Goal: Information Seeking & Learning: Learn about a topic

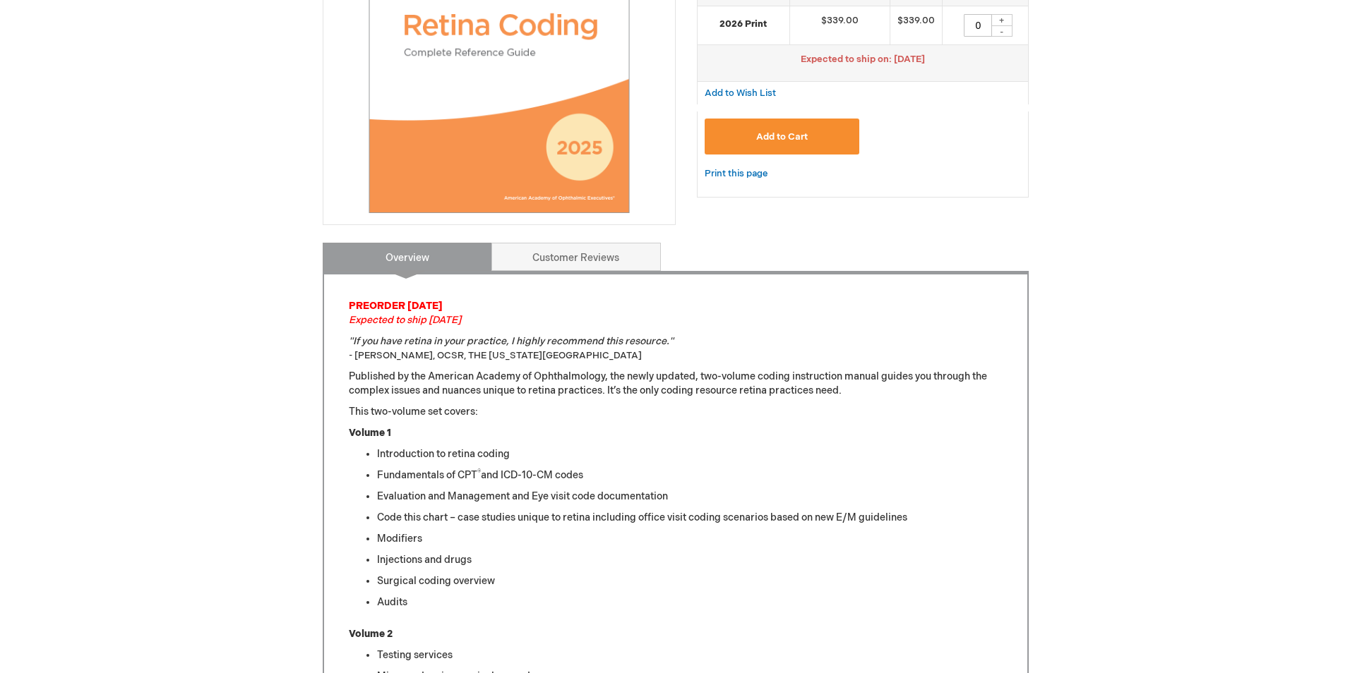
scroll to position [71, 0]
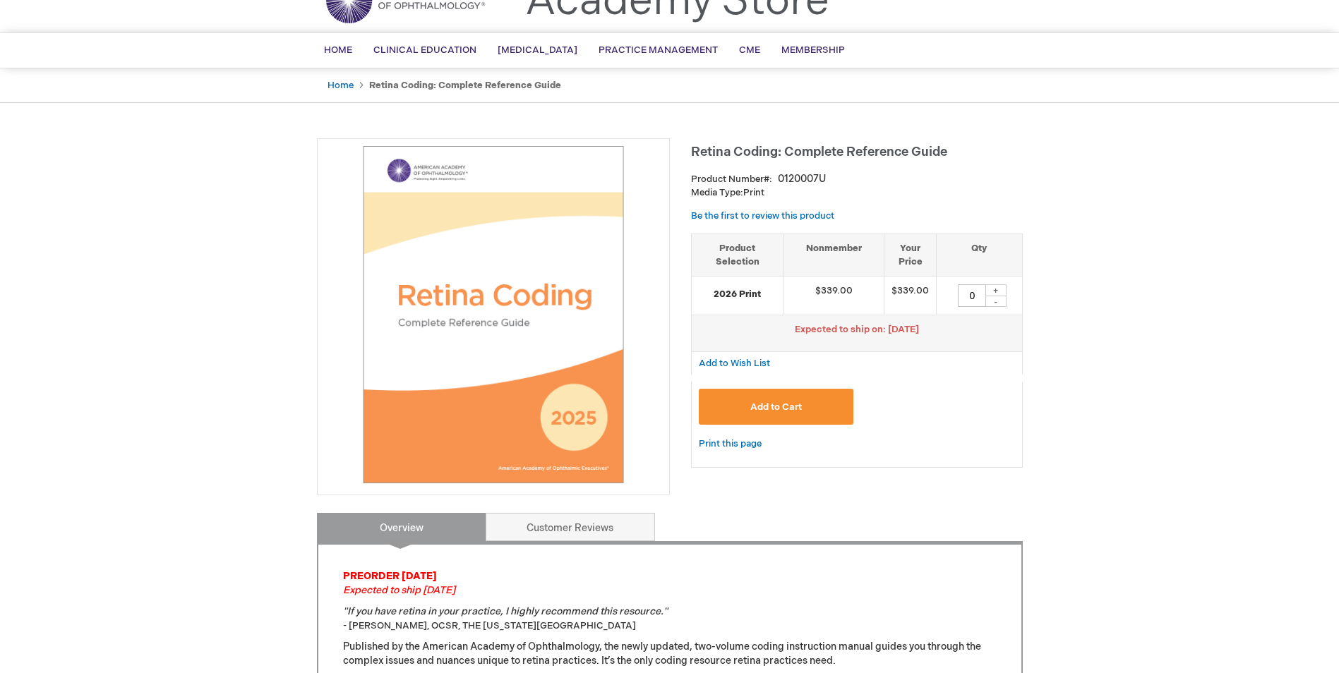
click at [781, 392] on button "Add to Cart" at bounding box center [776, 407] width 155 height 36
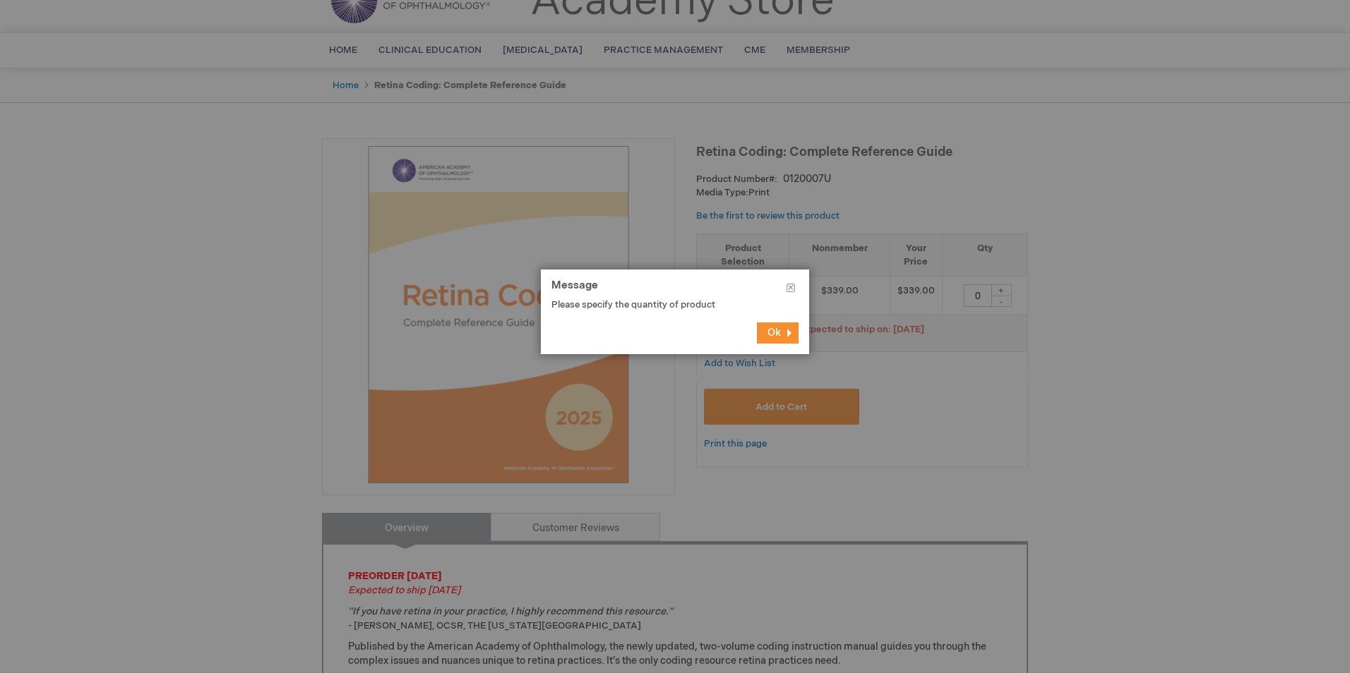
click at [790, 330] on button "Ok" at bounding box center [778, 333] width 42 height 21
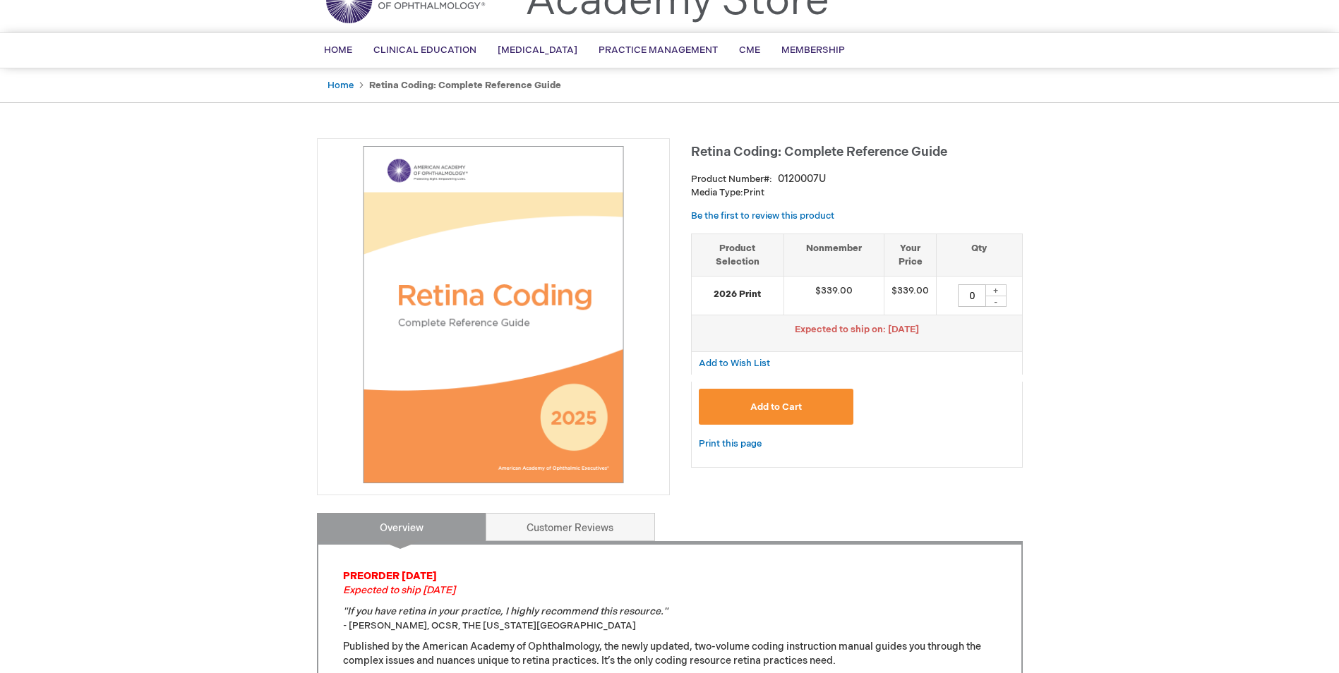
click at [971, 287] on input "0" at bounding box center [972, 295] width 28 height 23
click at [995, 292] on div "+" at bounding box center [995, 290] width 21 height 12
type input "1"
click at [766, 406] on span "Add to Cart" at bounding box center [776, 407] width 52 height 11
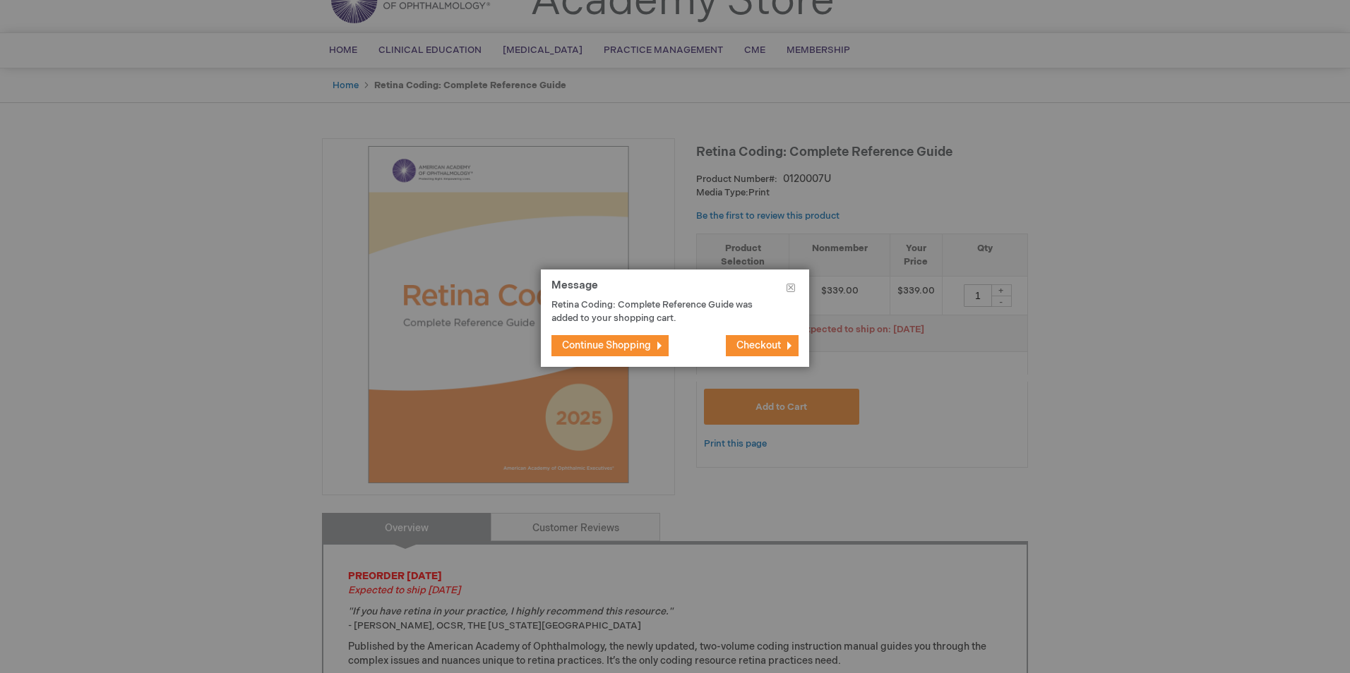
click at [766, 340] on span "Checkout" at bounding box center [758, 346] width 44 height 12
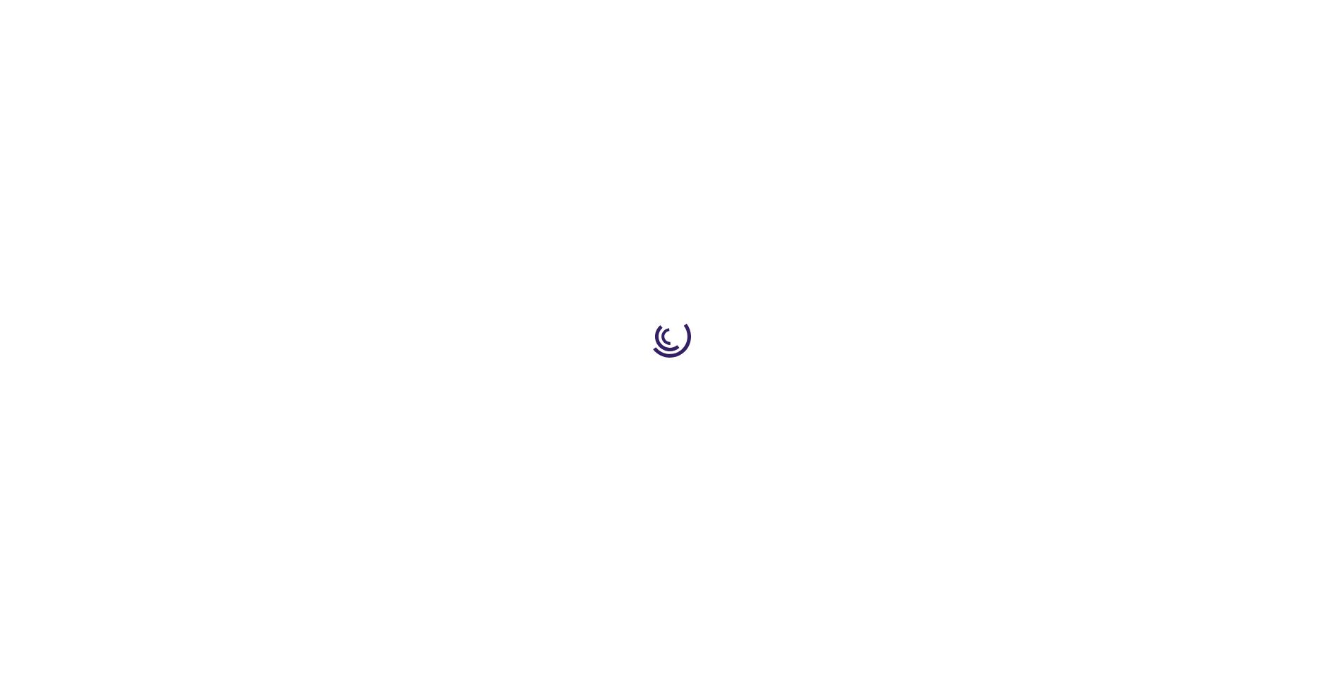
select select "US"
select select "57"
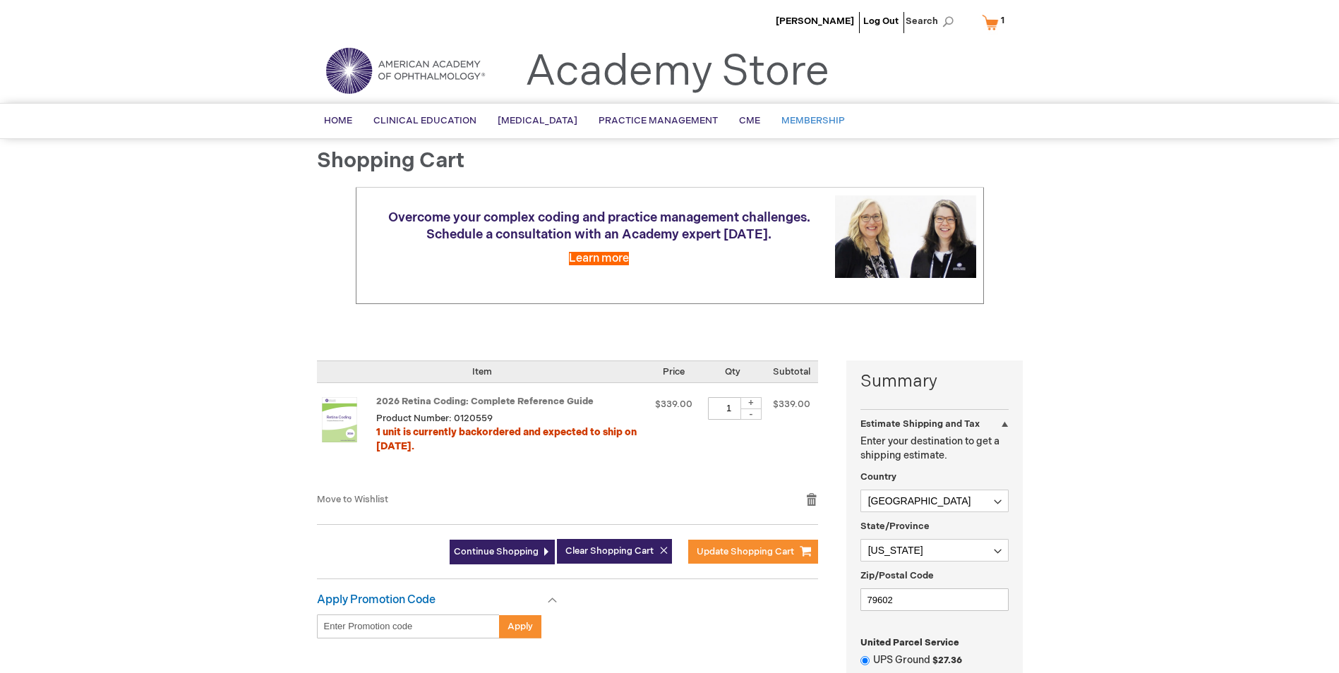
click at [803, 114] on link "Membership" at bounding box center [813, 121] width 85 height 35
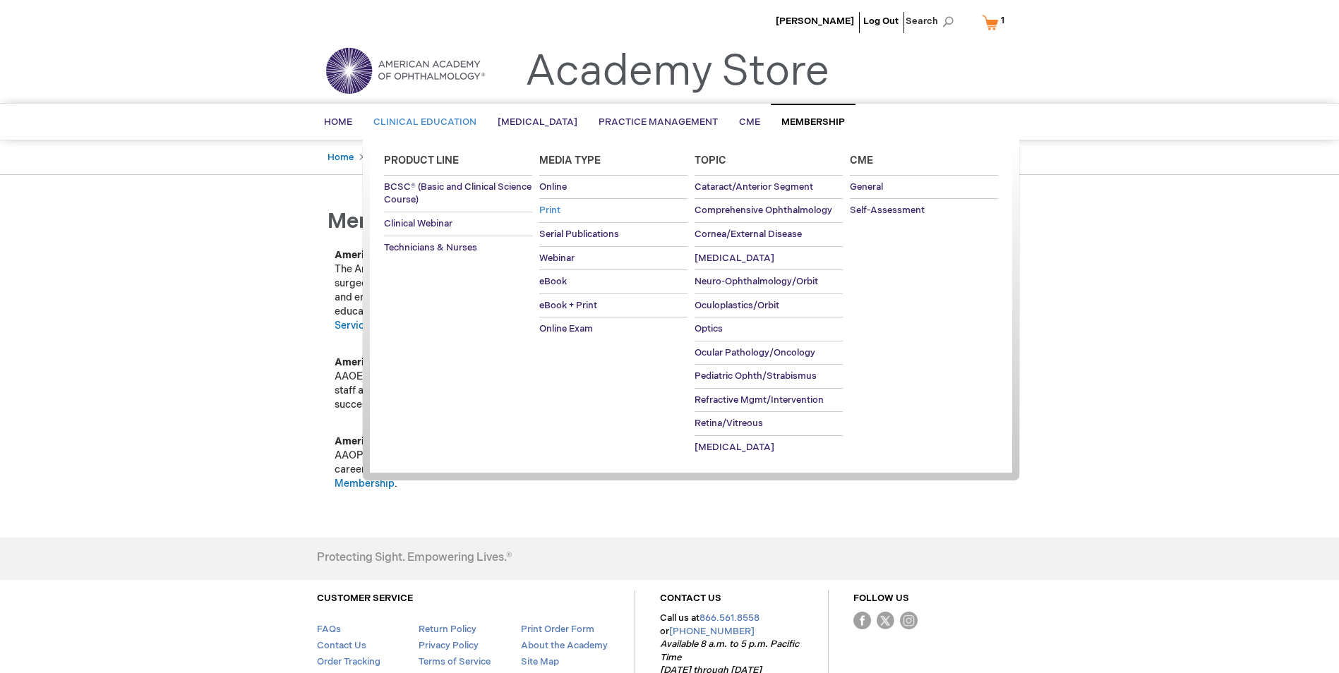
click at [547, 205] on span "Print" at bounding box center [549, 210] width 21 height 11
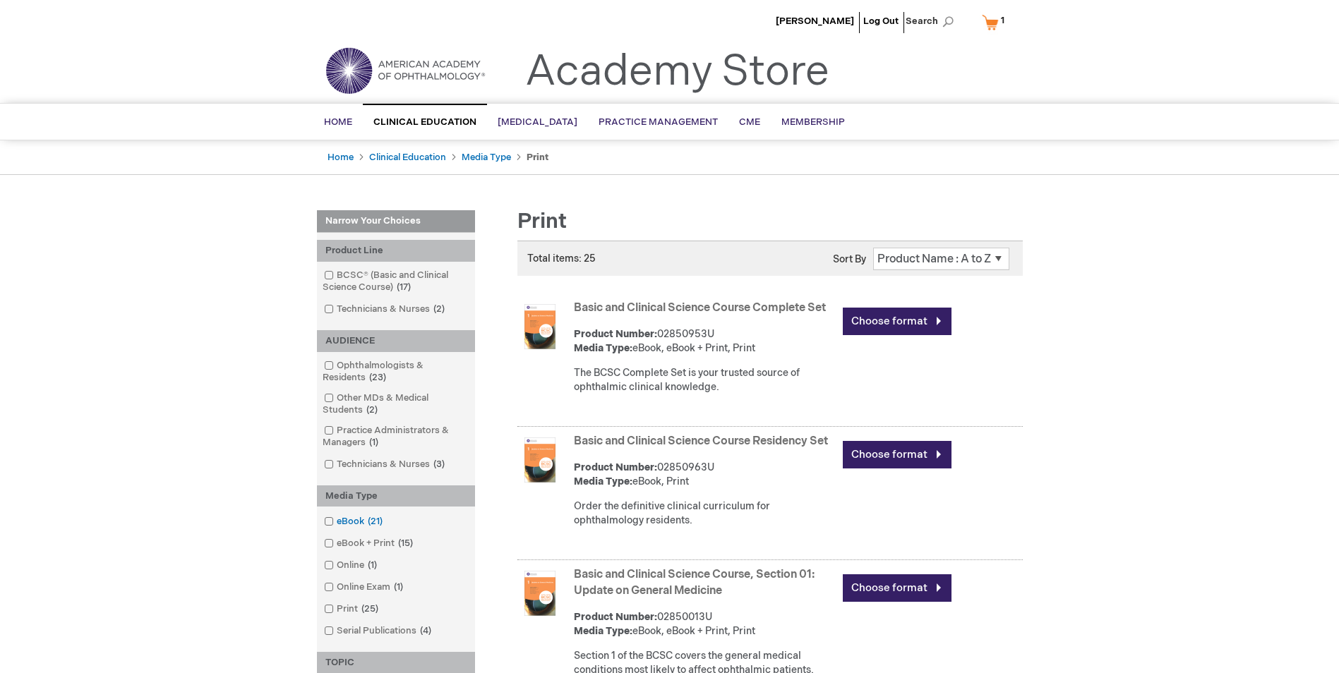
click at [333, 524] on link "eBook 21 items" at bounding box center [354, 521] width 68 height 13
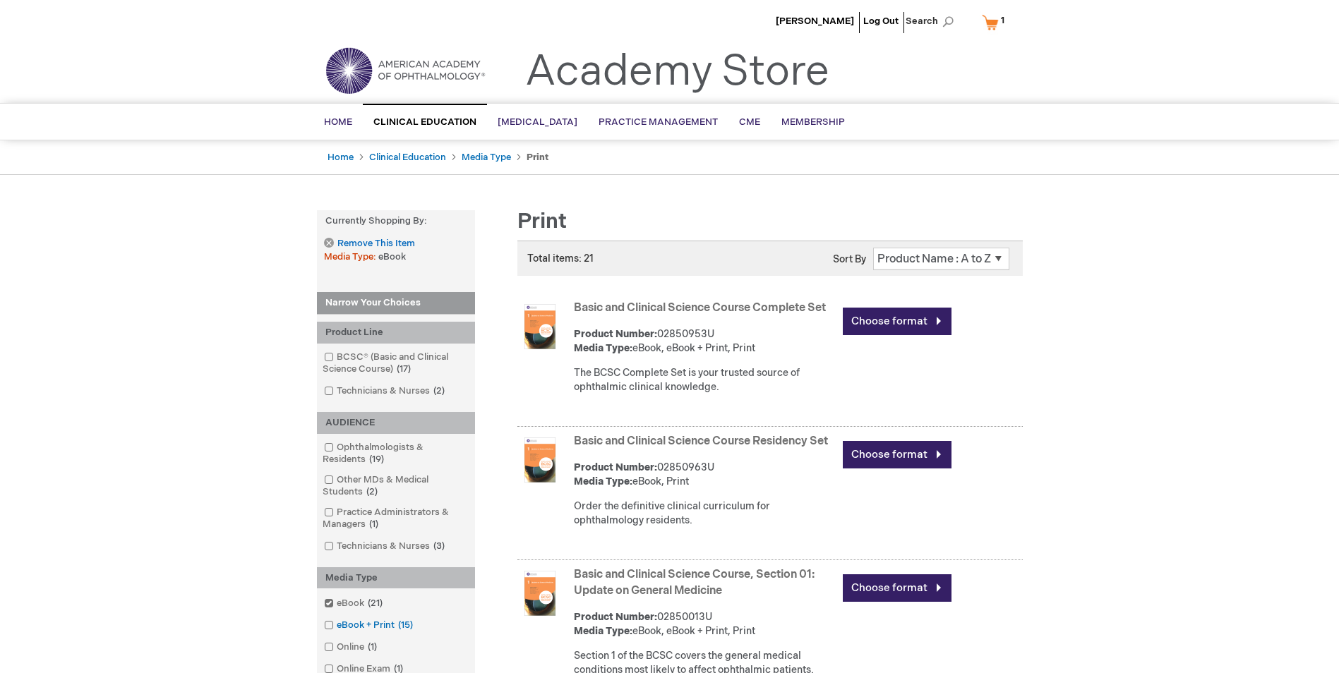
click at [337, 628] on span at bounding box center [337, 625] width 0 height 11
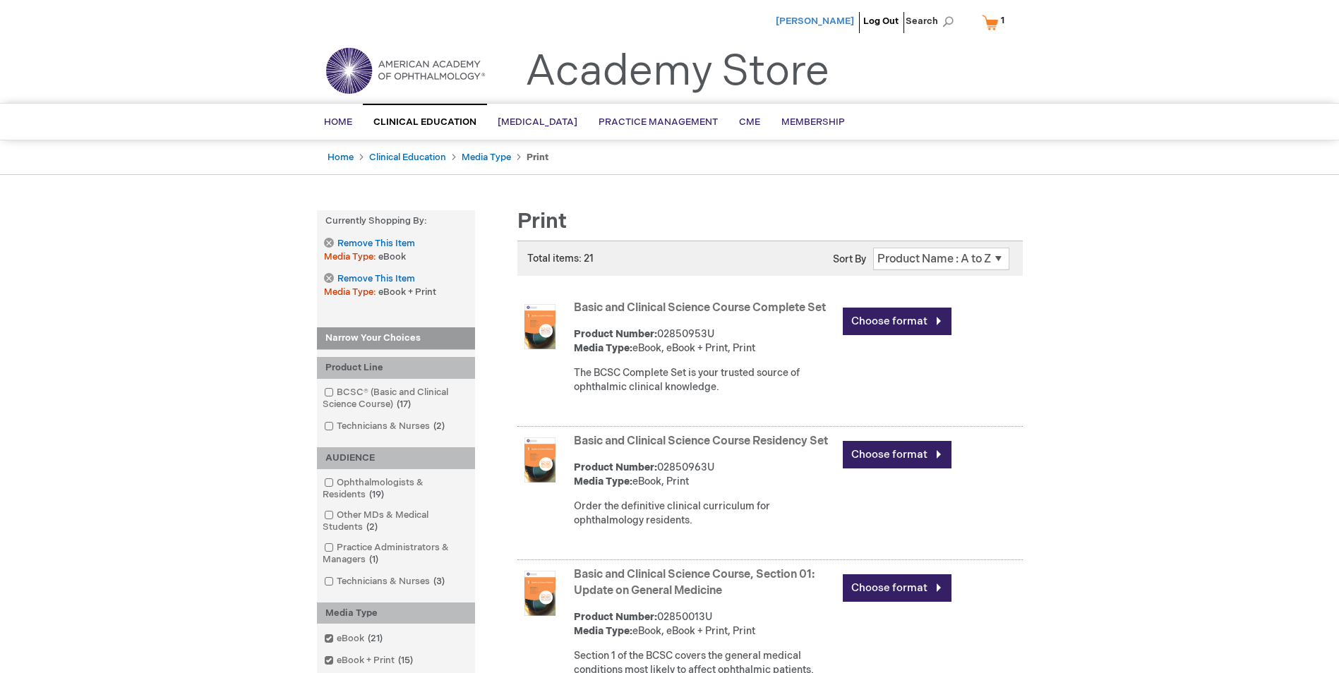
click at [843, 21] on span "[PERSON_NAME]" at bounding box center [815, 21] width 78 height 11
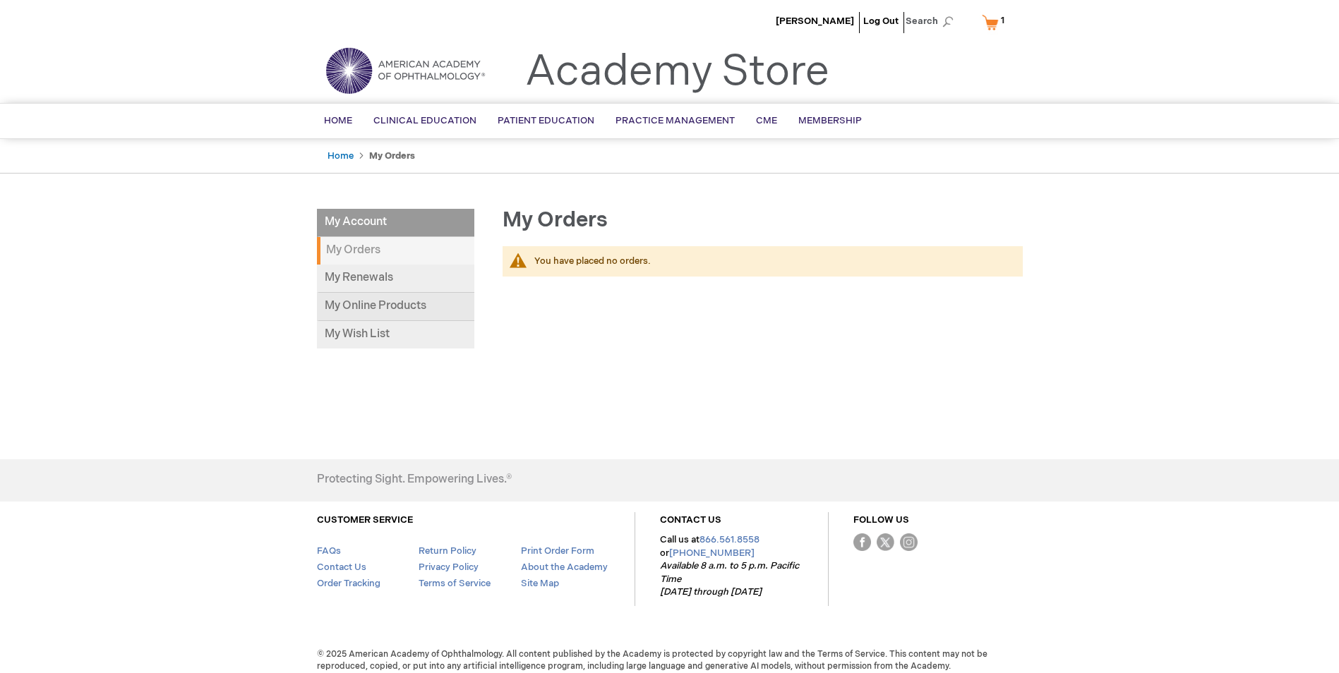
click at [362, 307] on link "My Online Products" at bounding box center [395, 307] width 157 height 28
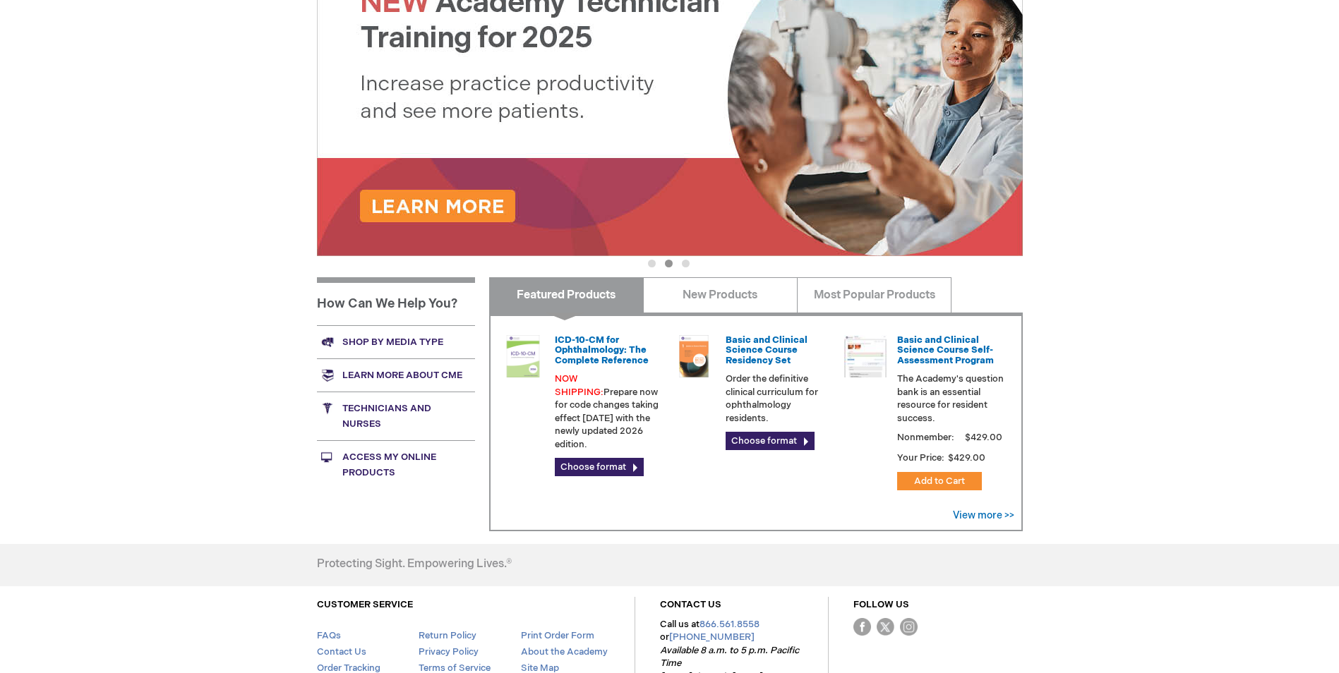
scroll to position [353, 0]
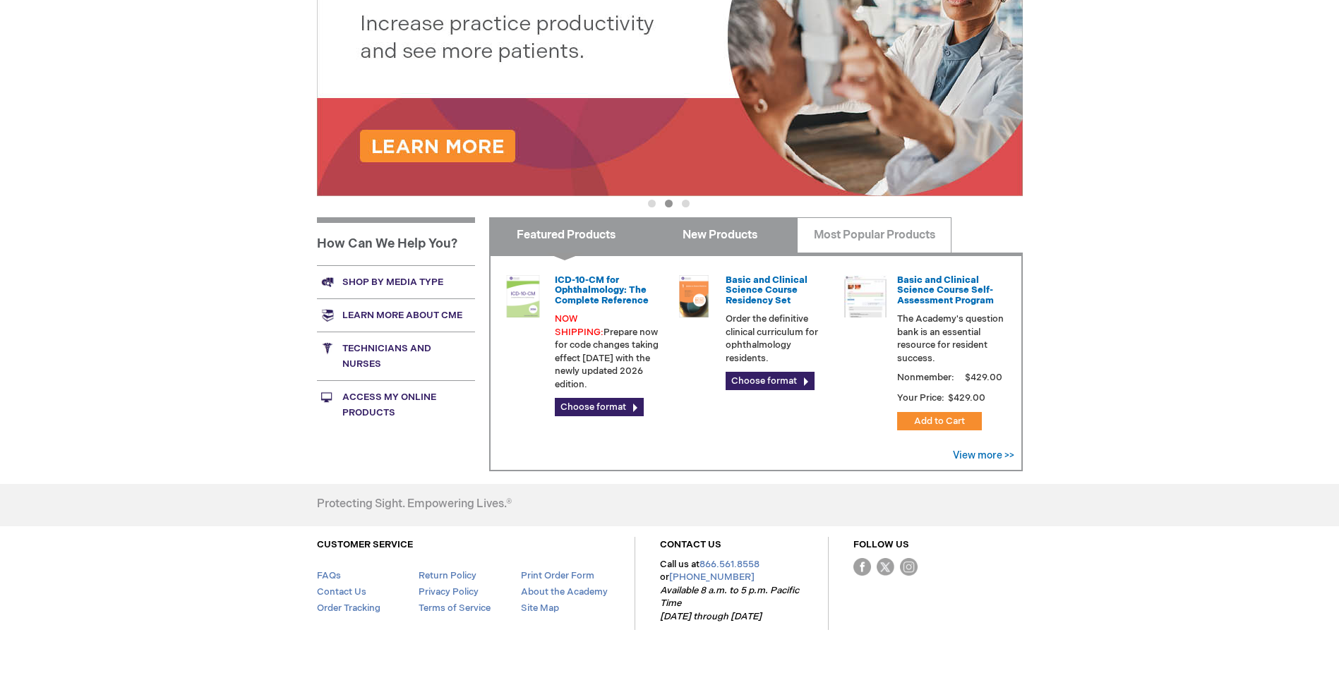
click at [783, 241] on link "New Products" at bounding box center [720, 234] width 155 height 35
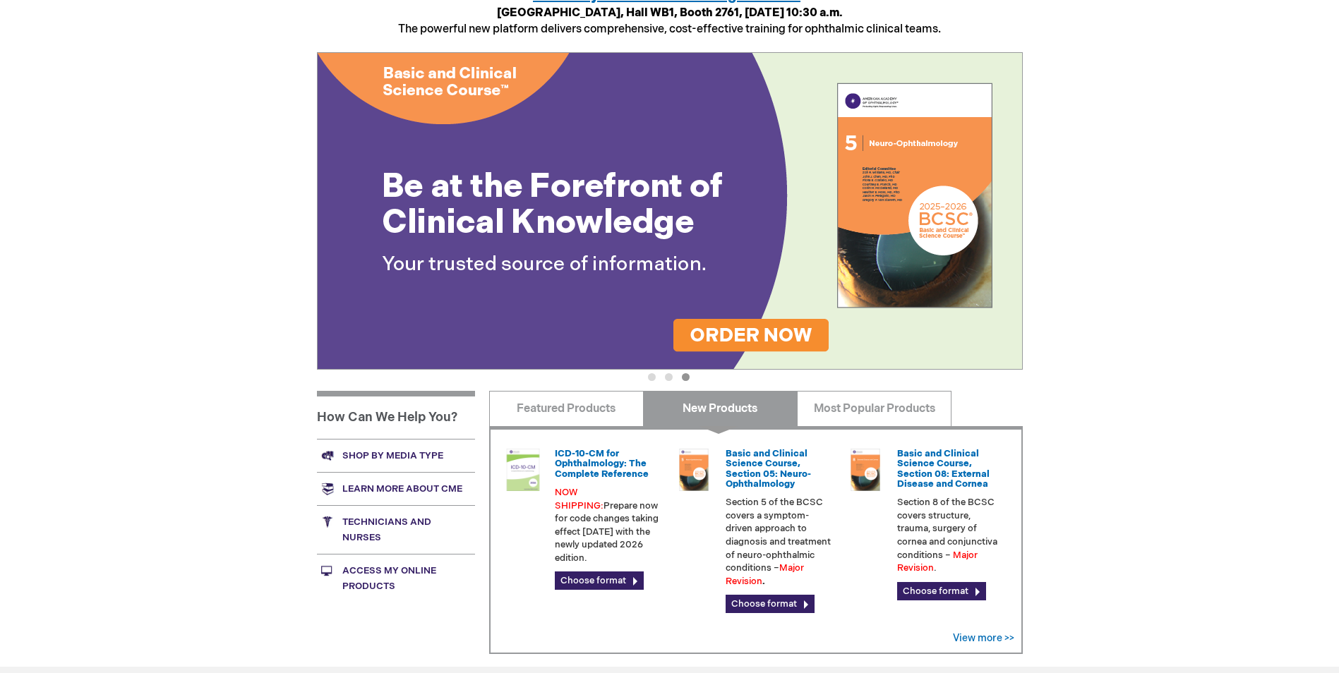
scroll to position [0, 0]
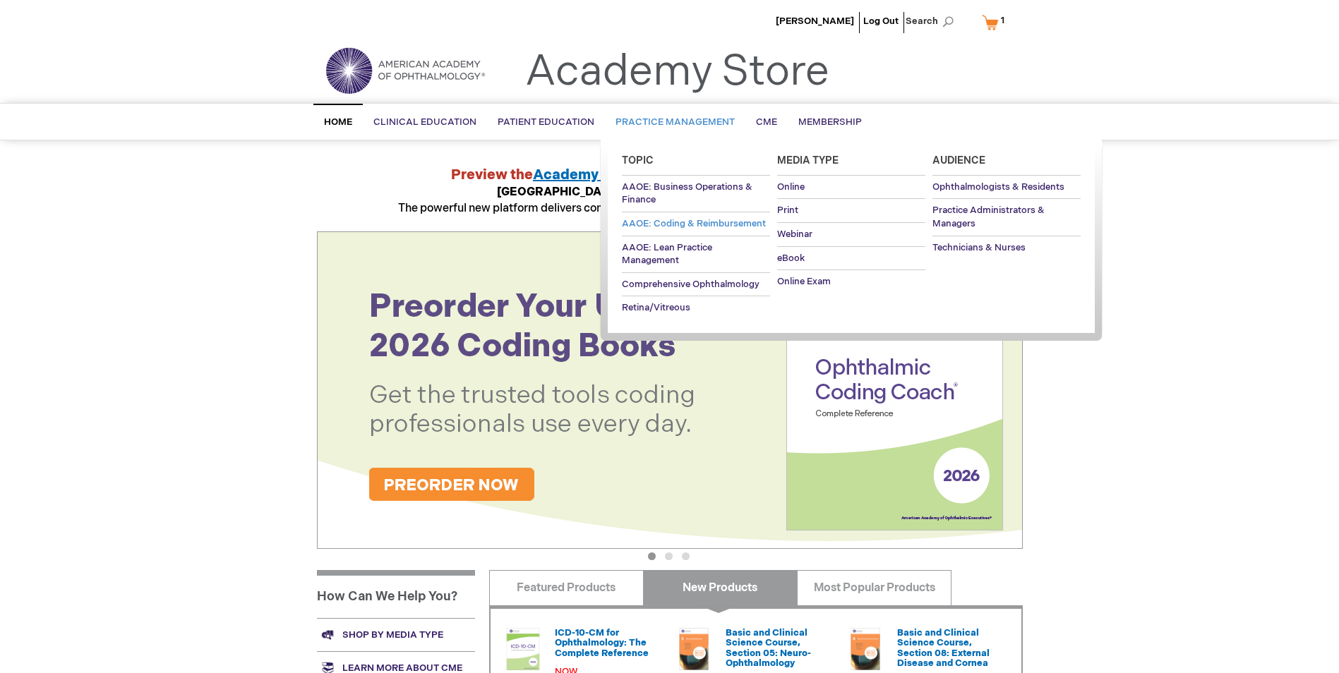
click at [702, 226] on span "AAOE: Coding & Reimbursement" at bounding box center [694, 223] width 144 height 11
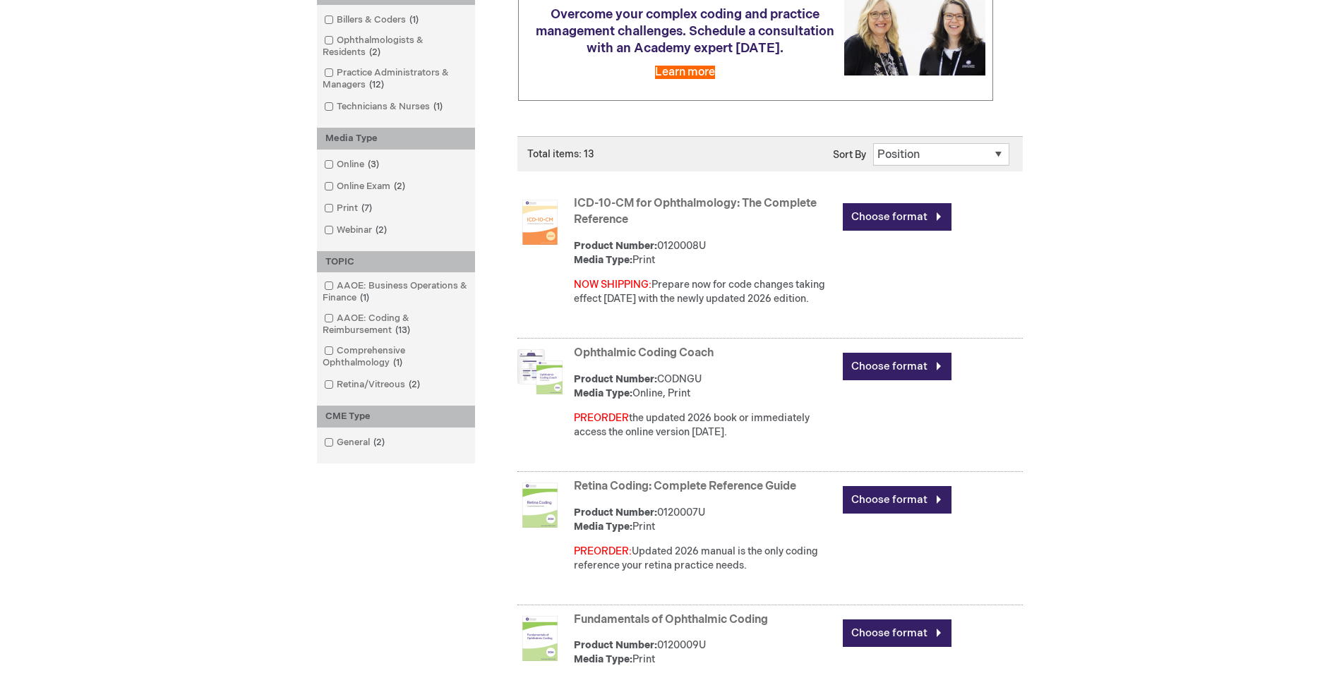
scroll to position [282, 0]
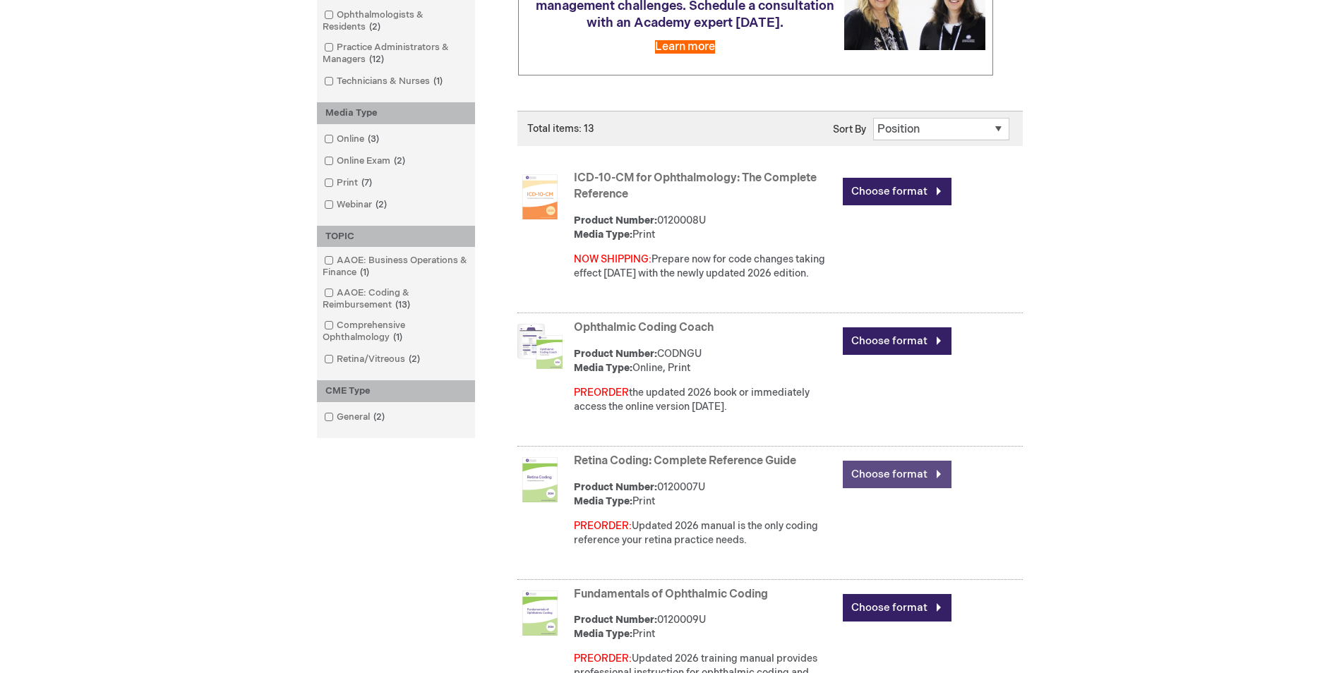
click at [872, 477] on link "Choose format" at bounding box center [897, 475] width 109 height 28
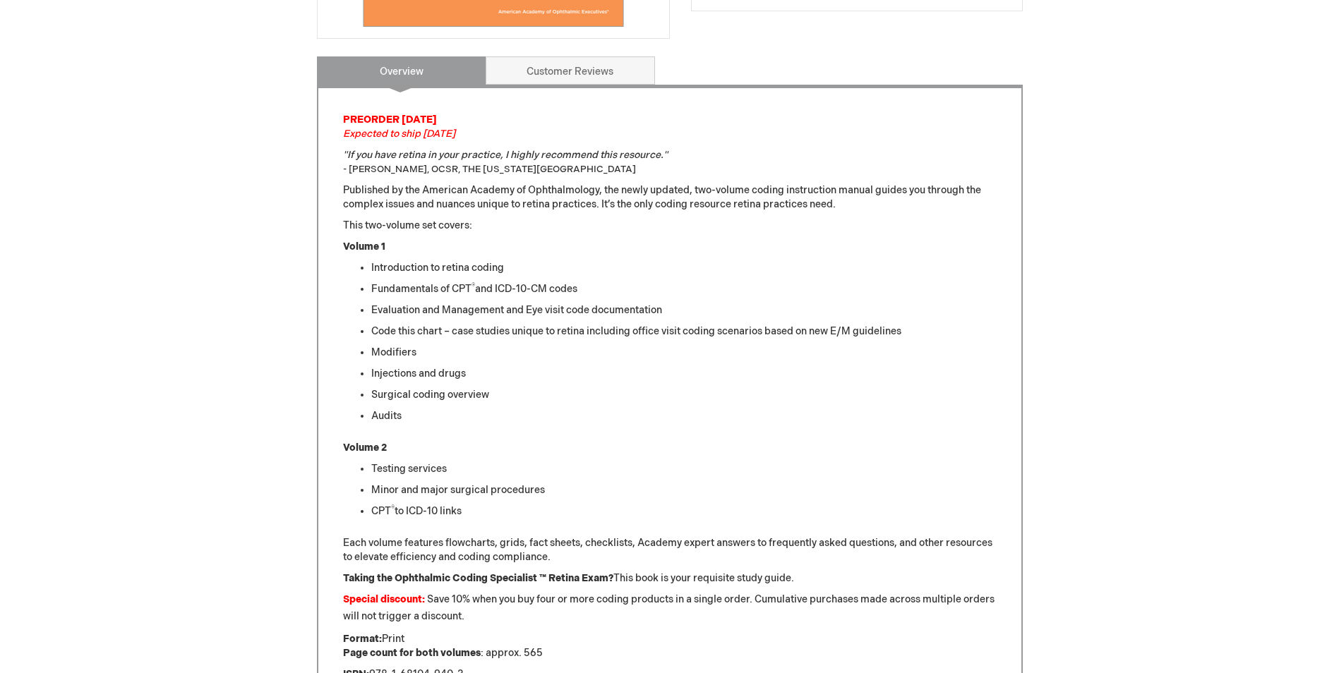
scroll to position [527, 0]
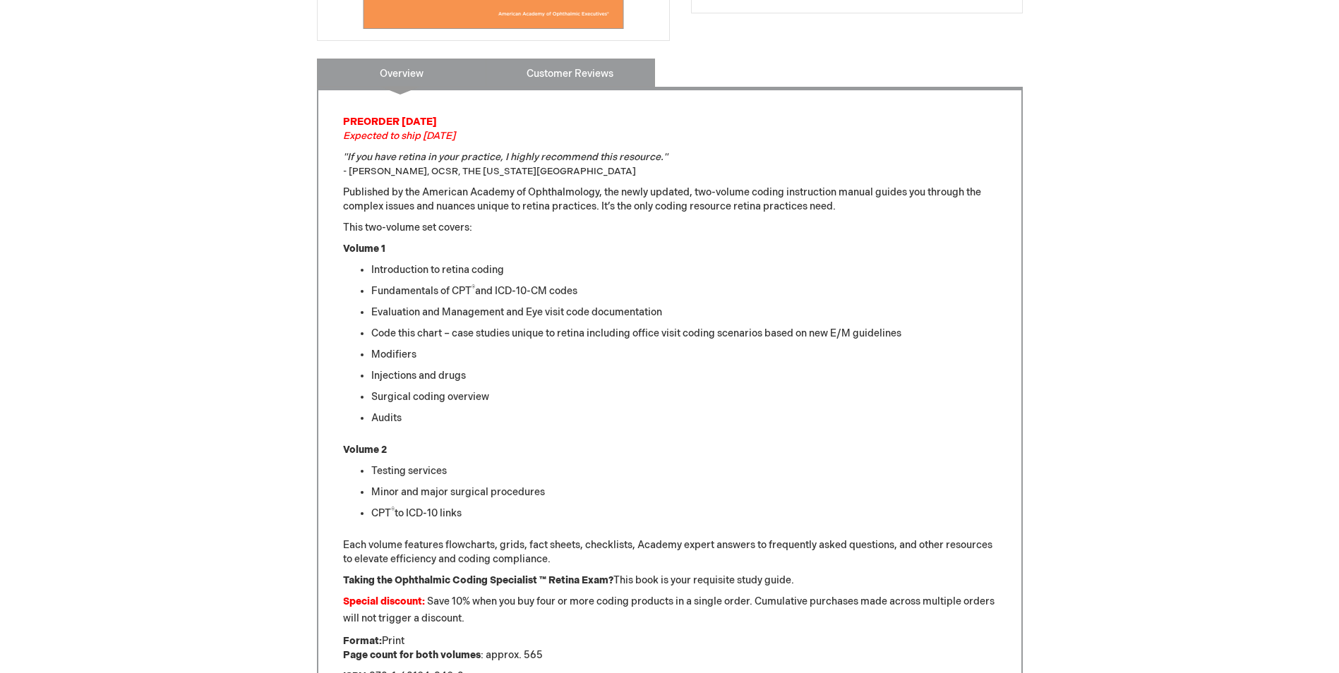
click at [525, 61] on link "Customer Reviews" at bounding box center [570, 73] width 169 height 28
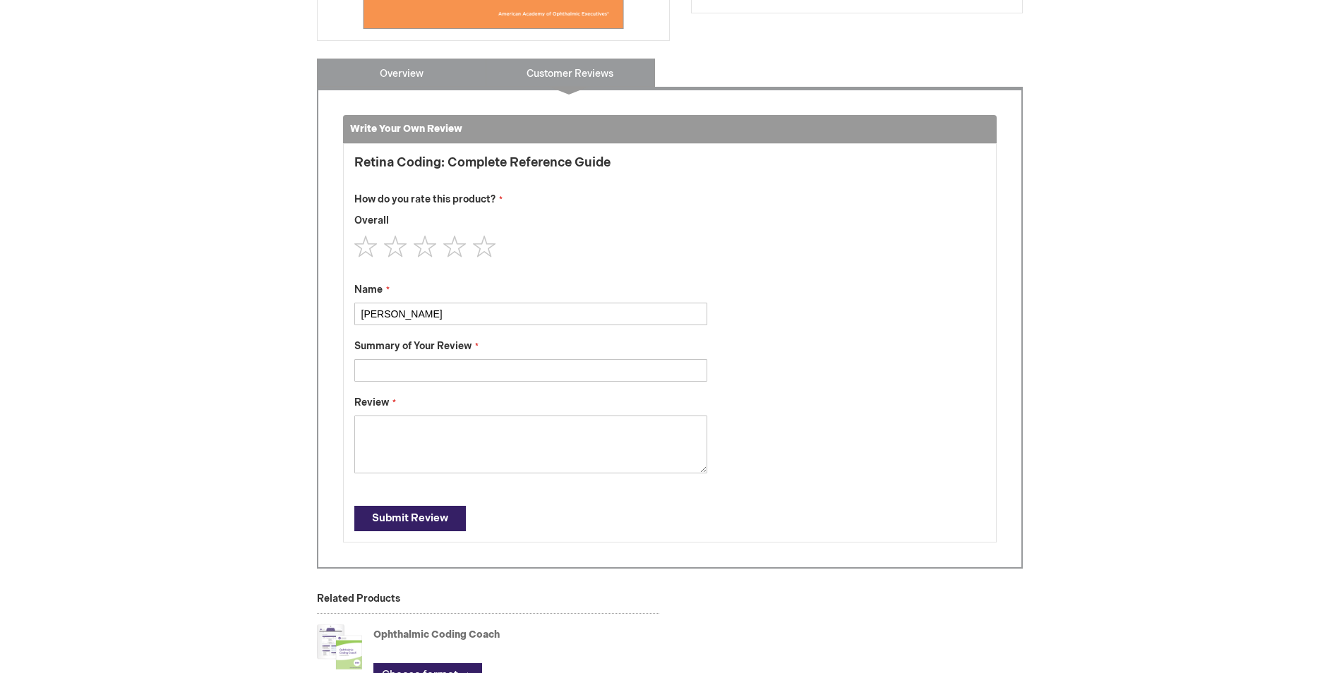
click at [399, 66] on link "Overview" at bounding box center [401, 73] width 169 height 28
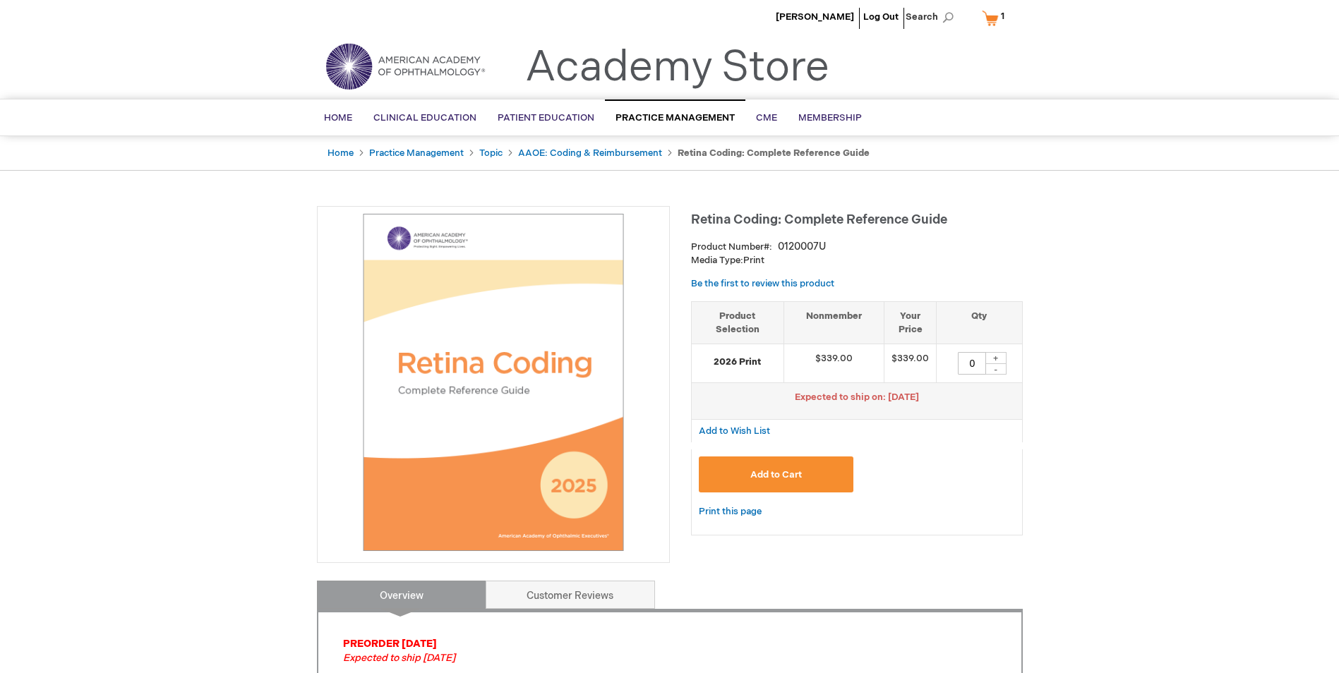
scroll to position [0, 0]
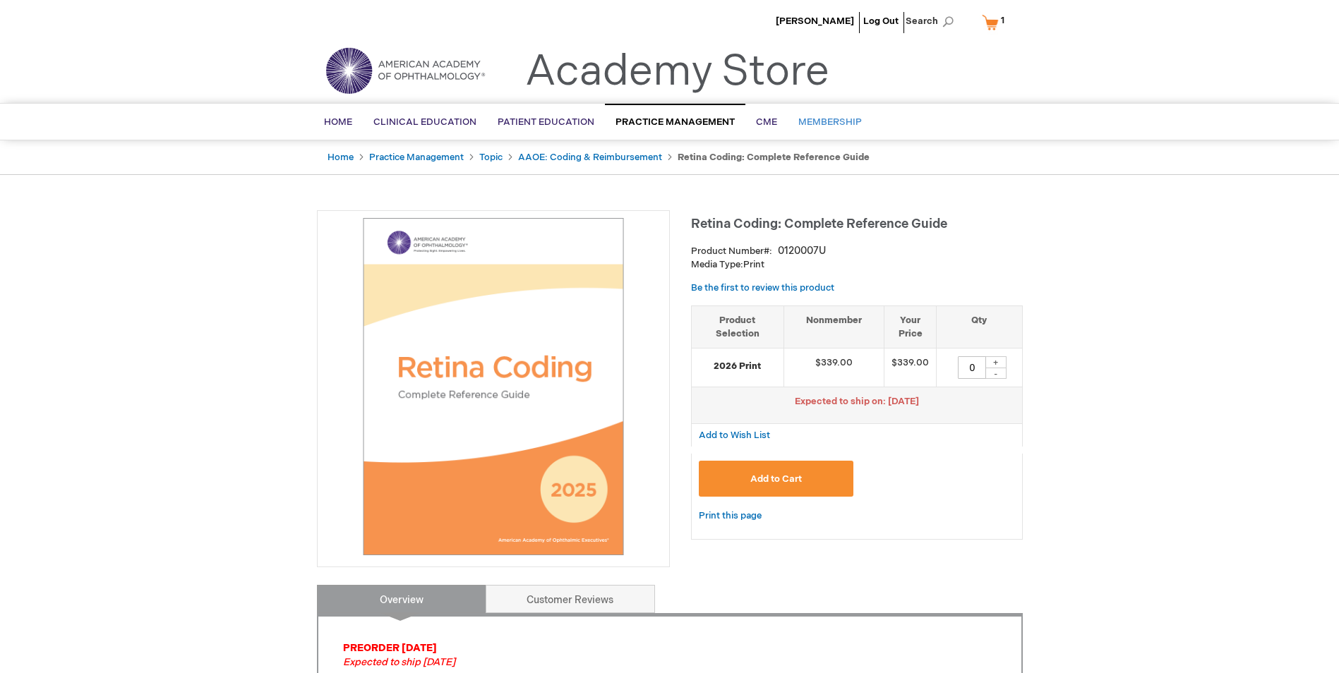
click at [803, 121] on span "Membership" at bounding box center [830, 121] width 64 height 11
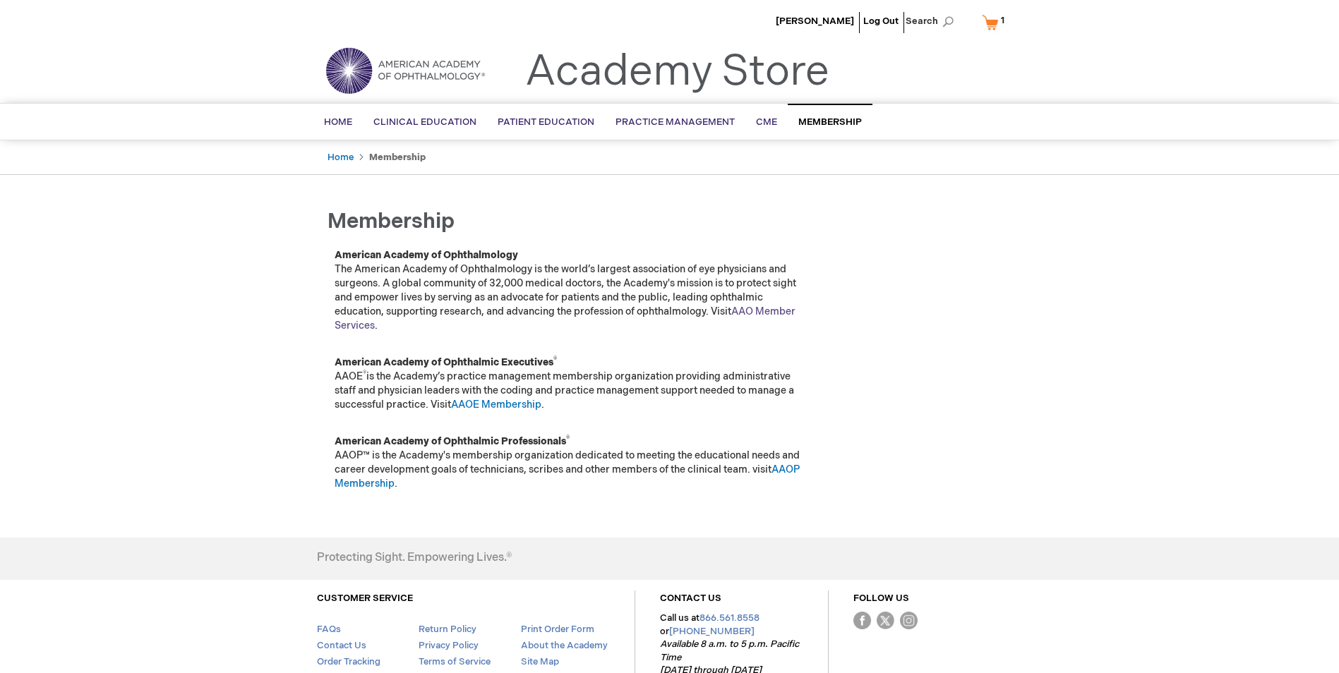
click at [749, 311] on link "AAO Member Services" at bounding box center [565, 319] width 461 height 26
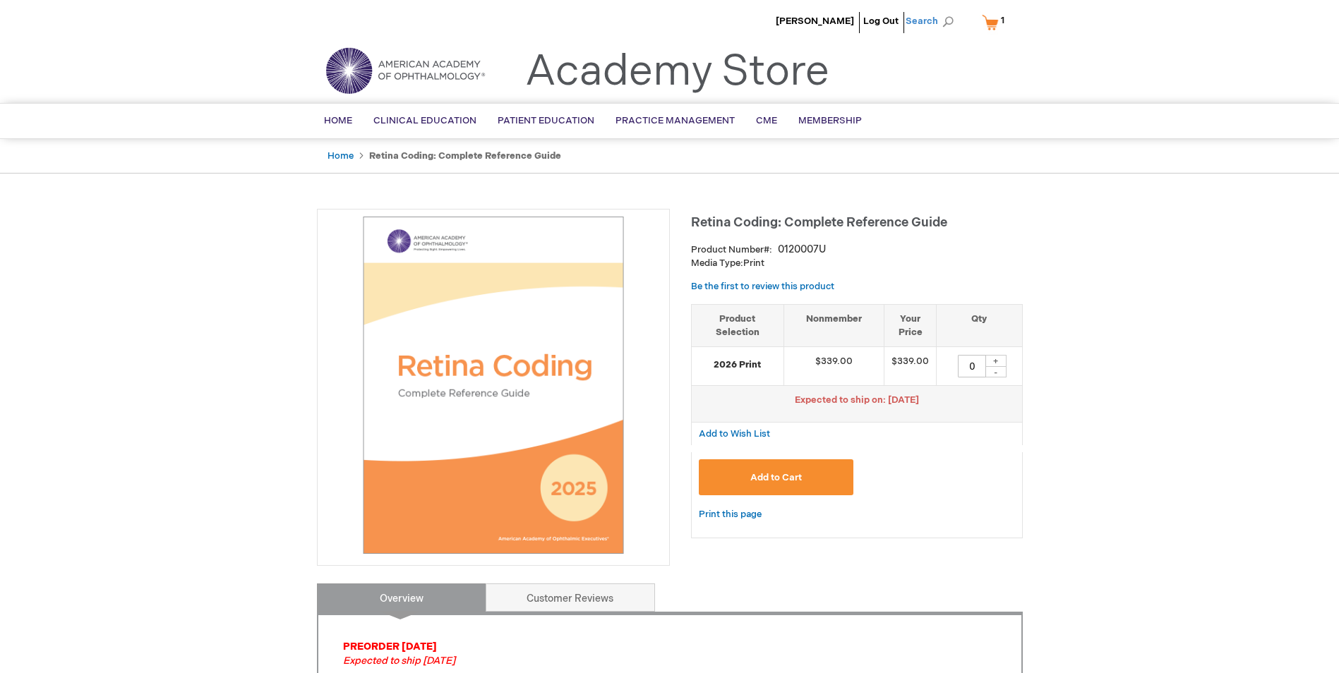
click at [947, 20] on span "Search" at bounding box center [933, 21] width 54 height 28
type input "retina exam"
click at [942, 11] on button "Search" at bounding box center [947, 22] width 11 height 23
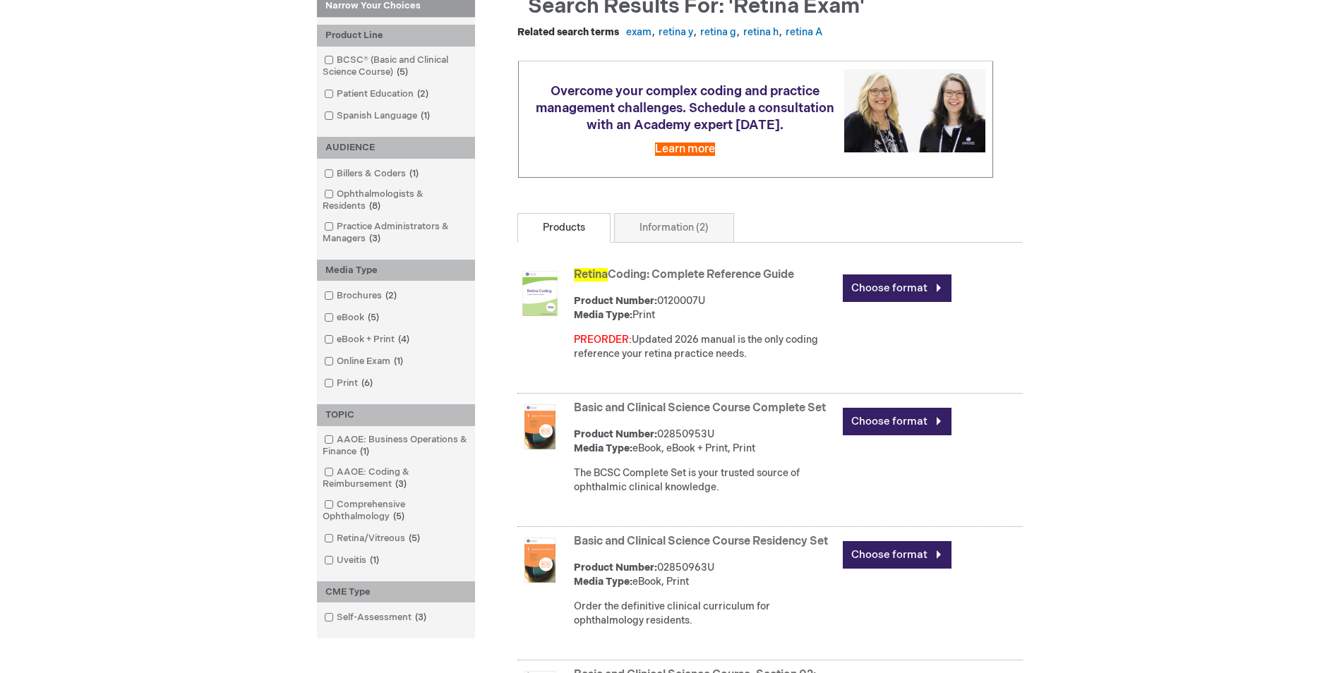
scroll to position [212, 0]
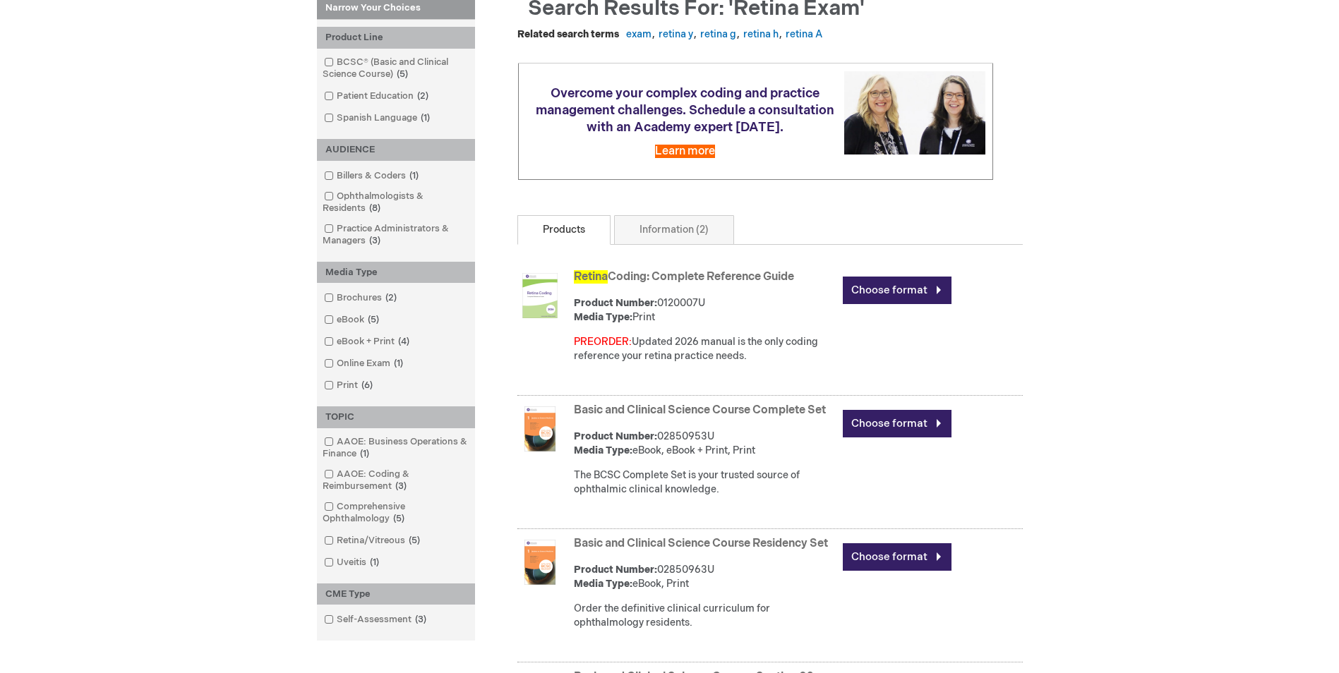
click at [556, 306] on img at bounding box center [539, 295] width 45 height 45
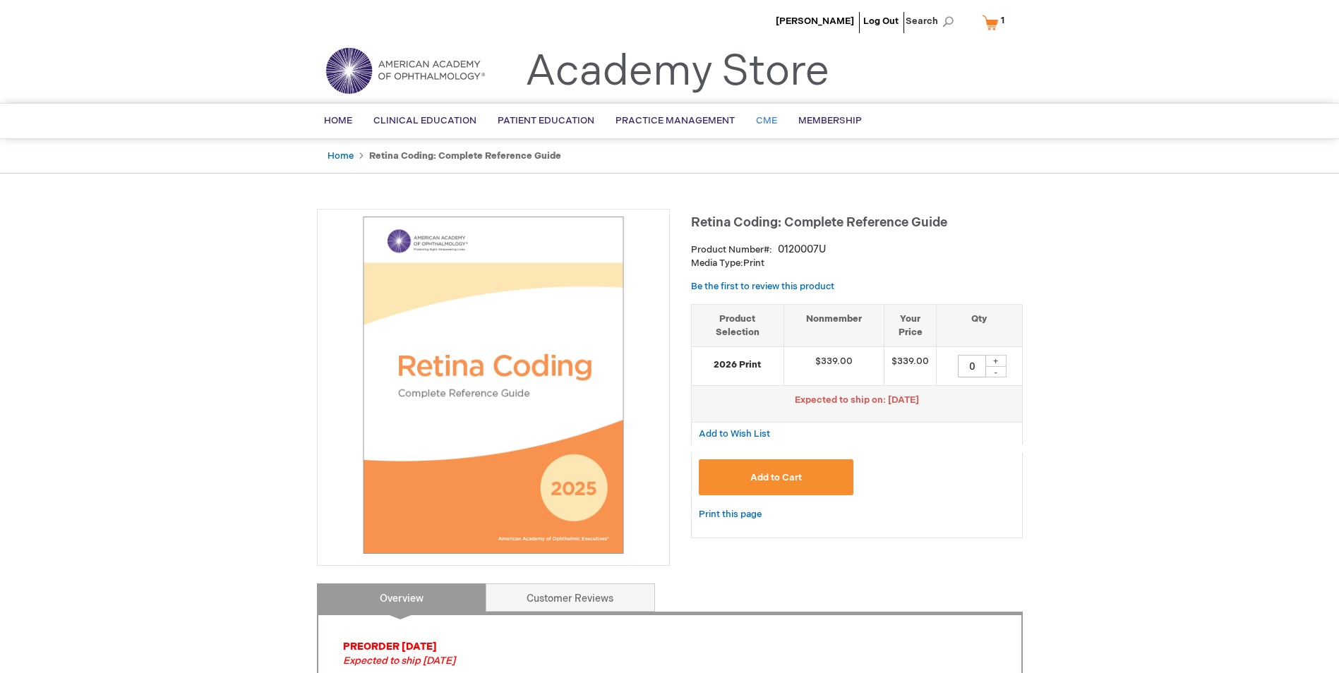
click at [762, 121] on span "CME" at bounding box center [766, 120] width 21 height 11
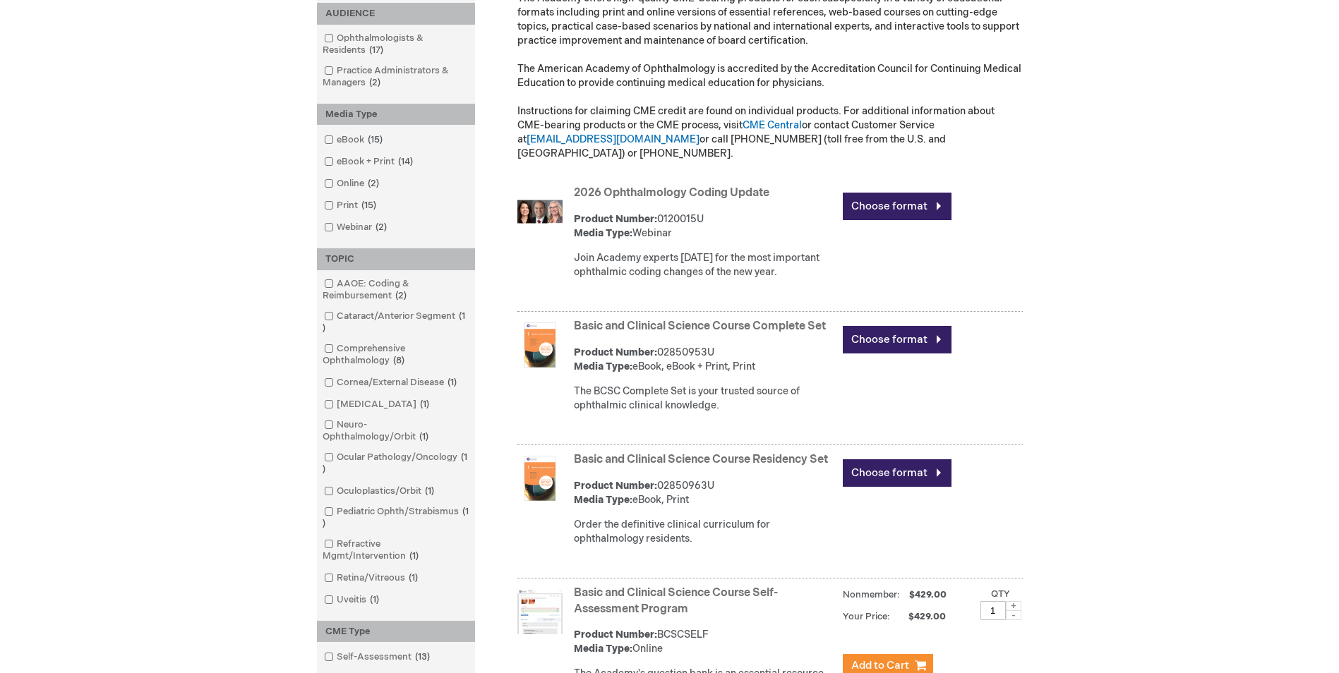
scroll to position [382, 0]
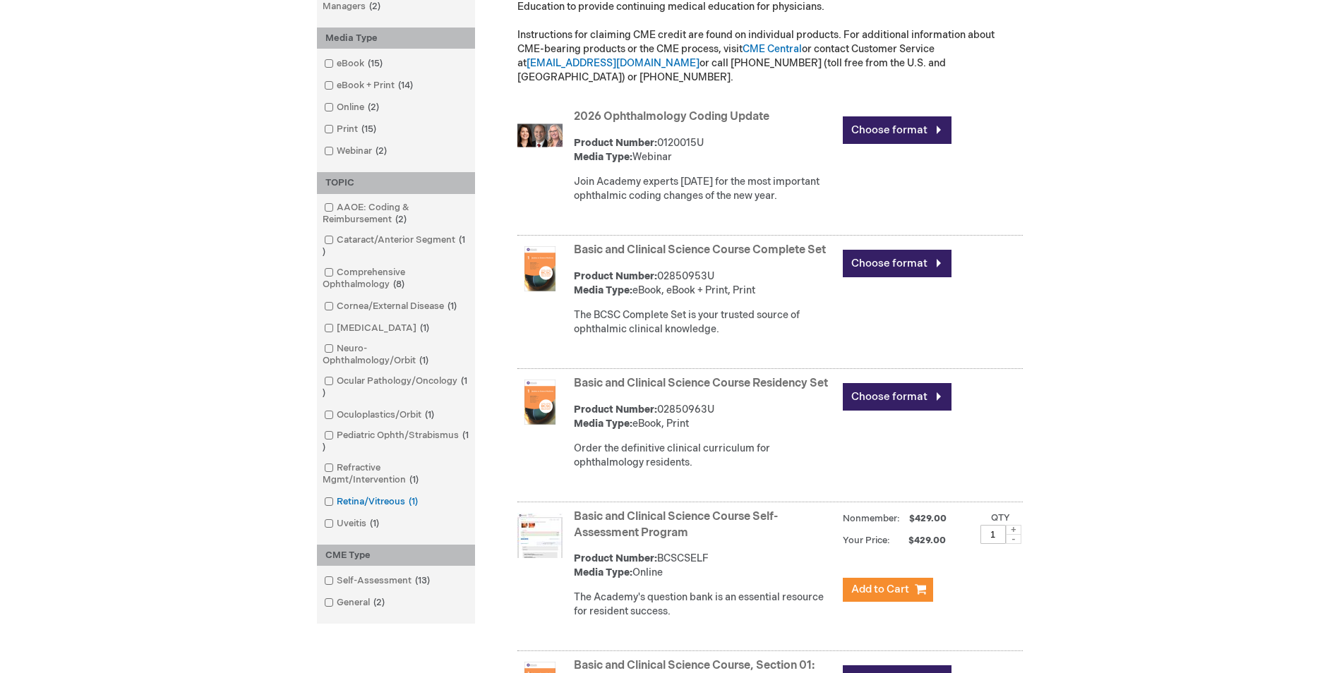
click at [337, 505] on span at bounding box center [337, 501] width 0 height 11
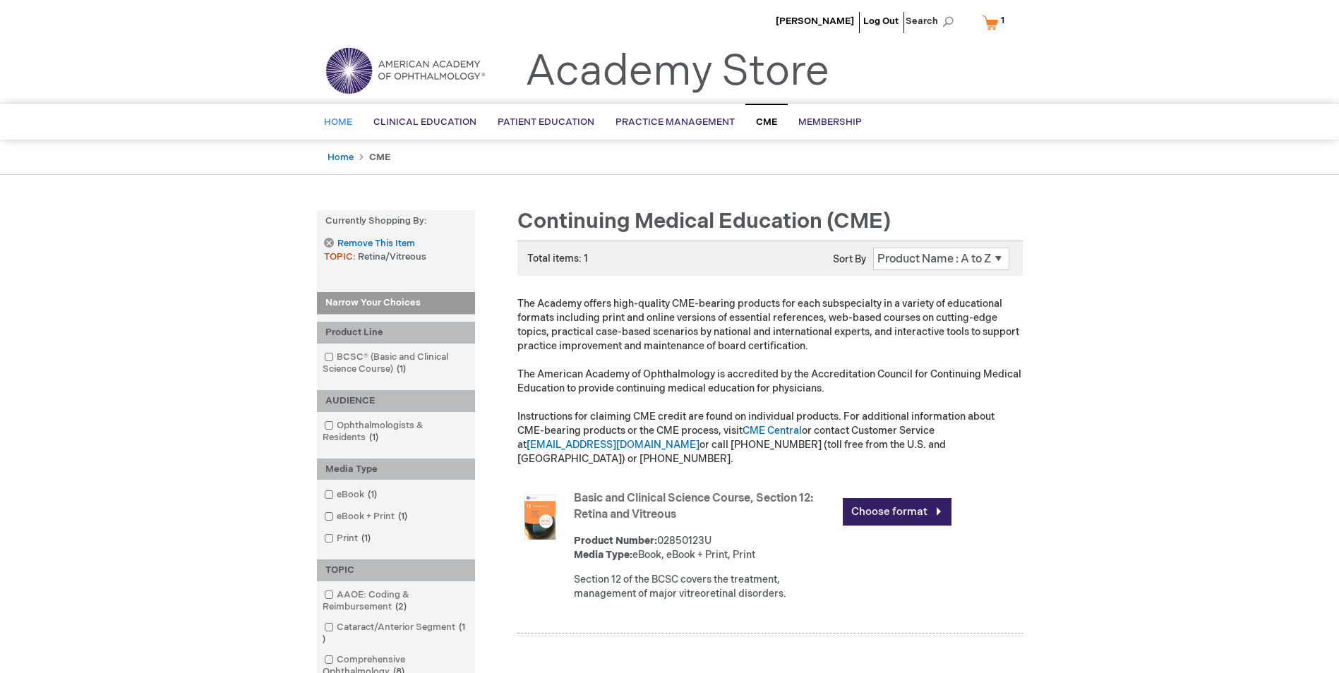
click at [347, 119] on span "Home" at bounding box center [338, 121] width 28 height 11
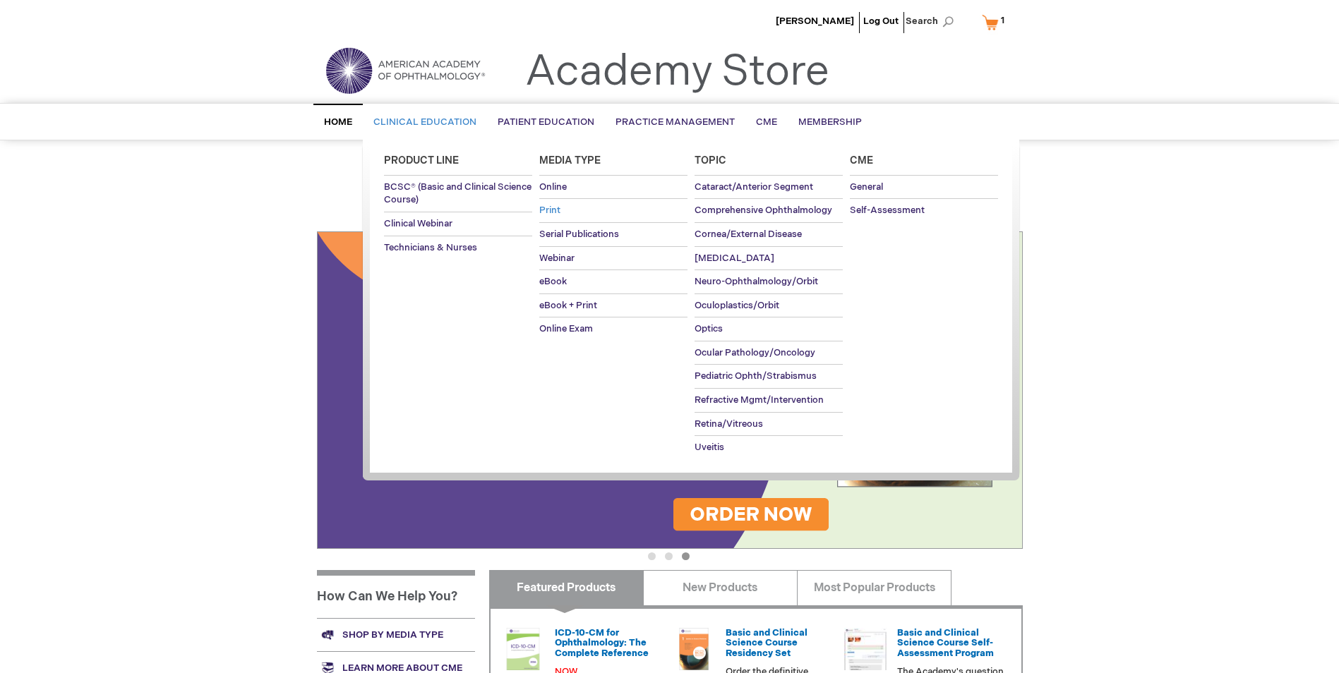
click at [554, 213] on span "Print" at bounding box center [549, 210] width 21 height 11
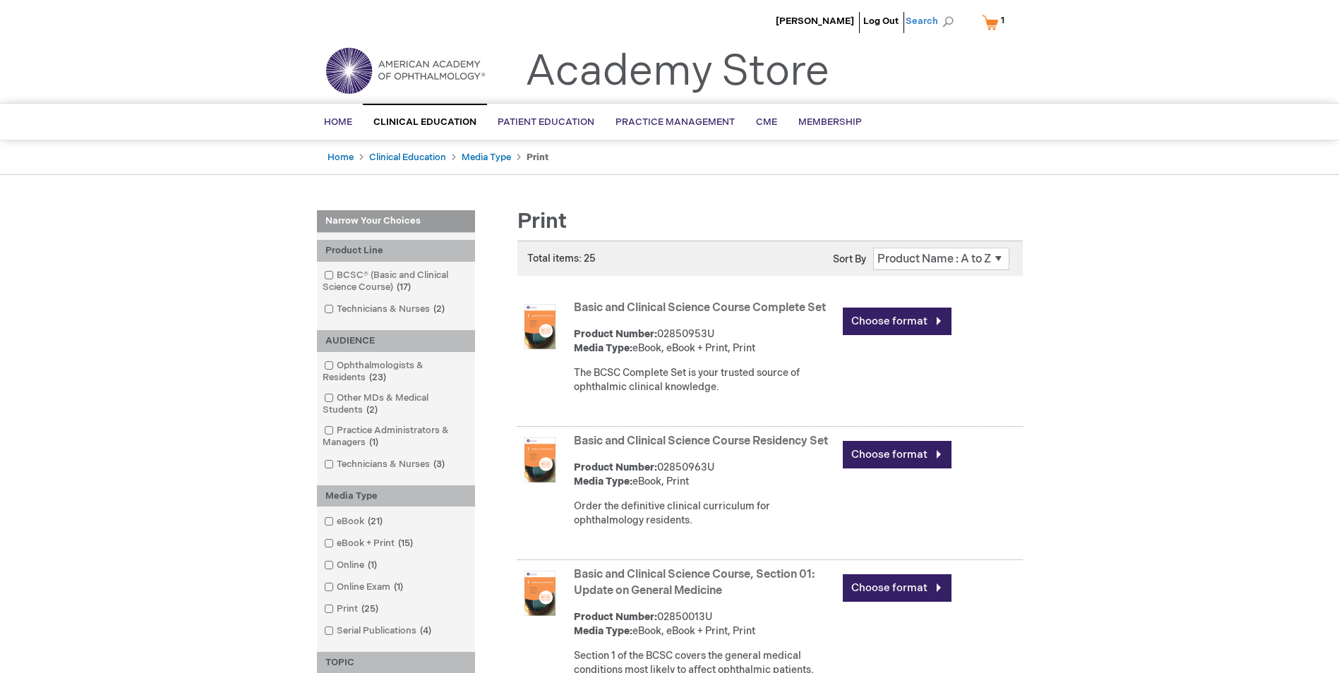
click at [946, 18] on span "Search" at bounding box center [933, 21] width 54 height 28
type input "retina oscr practice exam"
click at [942, 11] on button "Search" at bounding box center [947, 22] width 11 height 23
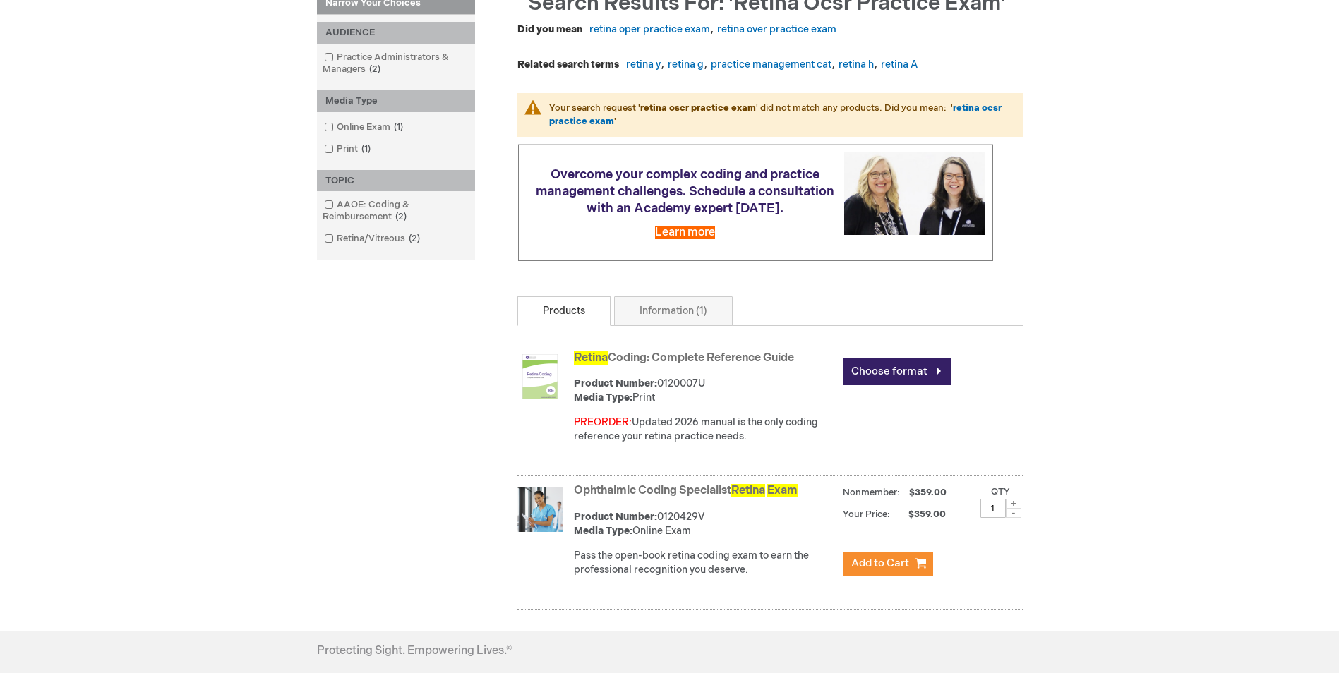
scroll to position [398, 0]
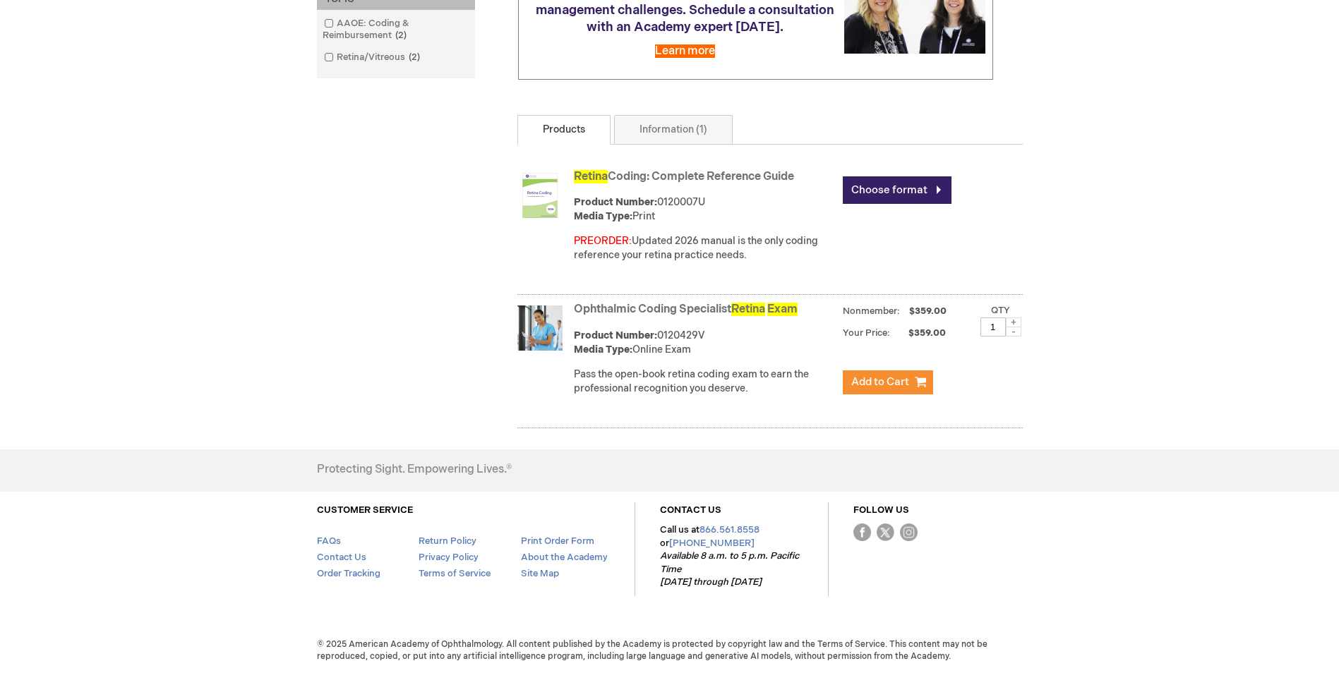
click at [614, 292] on div "Retina Coding: Complete Reference Guide Product Number: 0120007U Media Type: Pr…" at bounding box center [769, 231] width 505 height 130
click at [613, 306] on link "Ophthalmic Coding Specialist Retina Exam" at bounding box center [686, 309] width 224 height 13
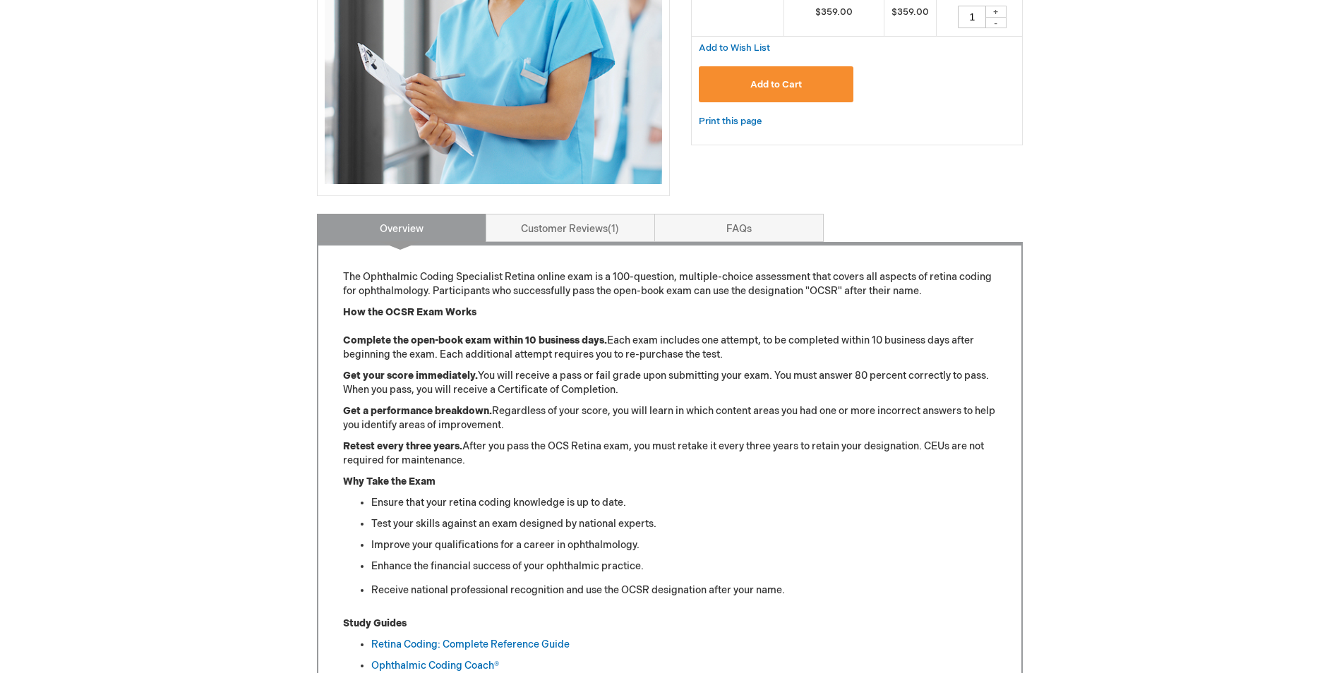
scroll to position [424, 0]
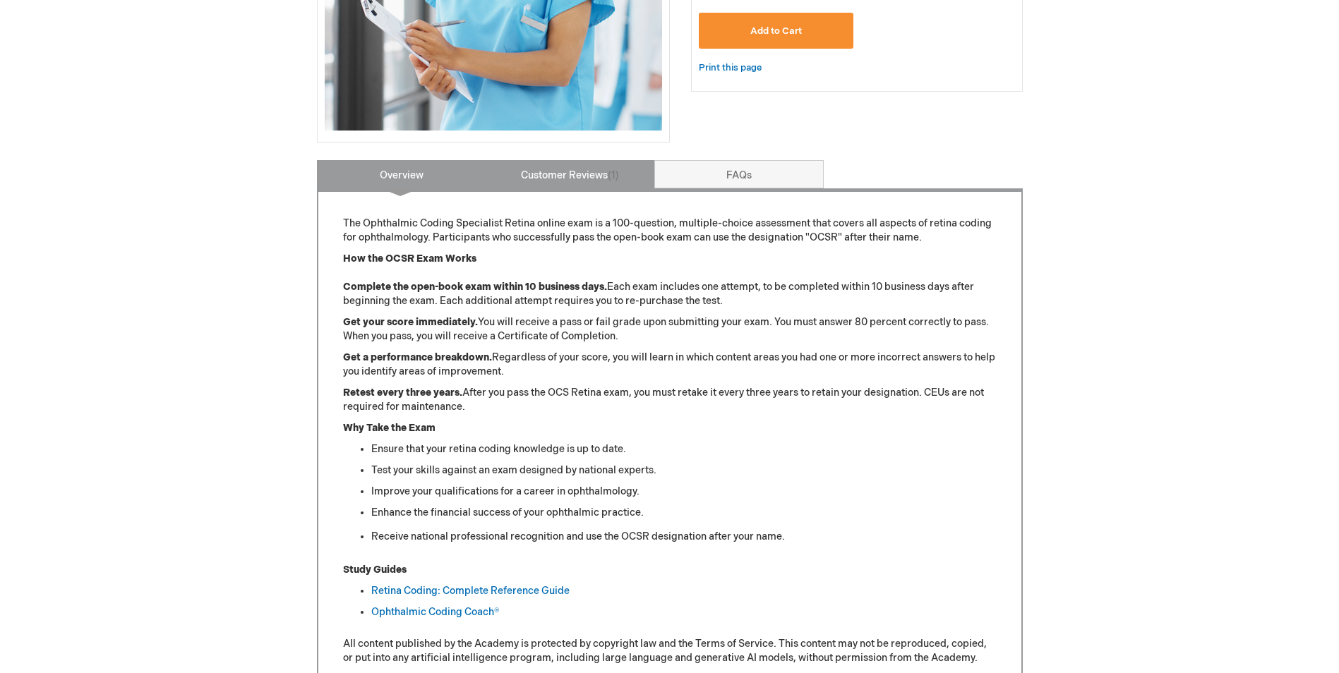
click at [599, 174] on link "Customer Reviews 1" at bounding box center [570, 174] width 169 height 28
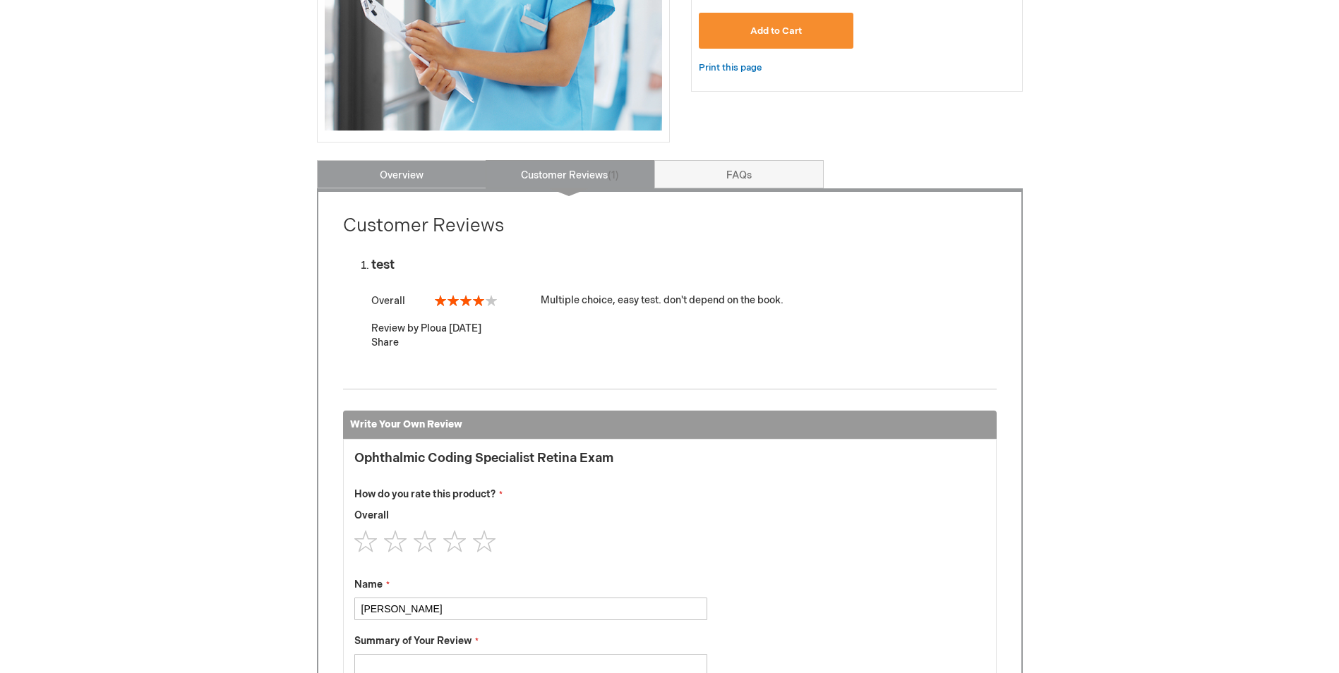
drag, startPoint x: 399, startPoint y: 164, endPoint x: 409, endPoint y: 169, distance: 10.8
click at [398, 164] on link "Overview" at bounding box center [401, 174] width 169 height 28
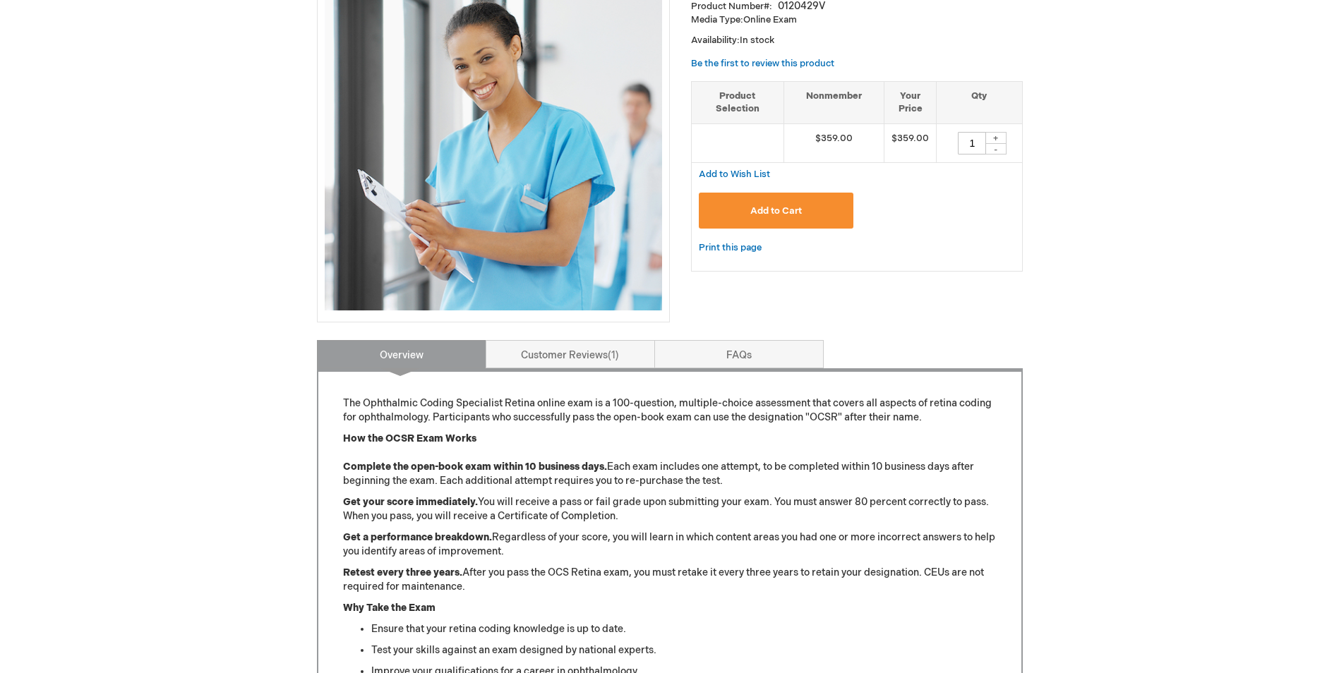
scroll to position [241, 0]
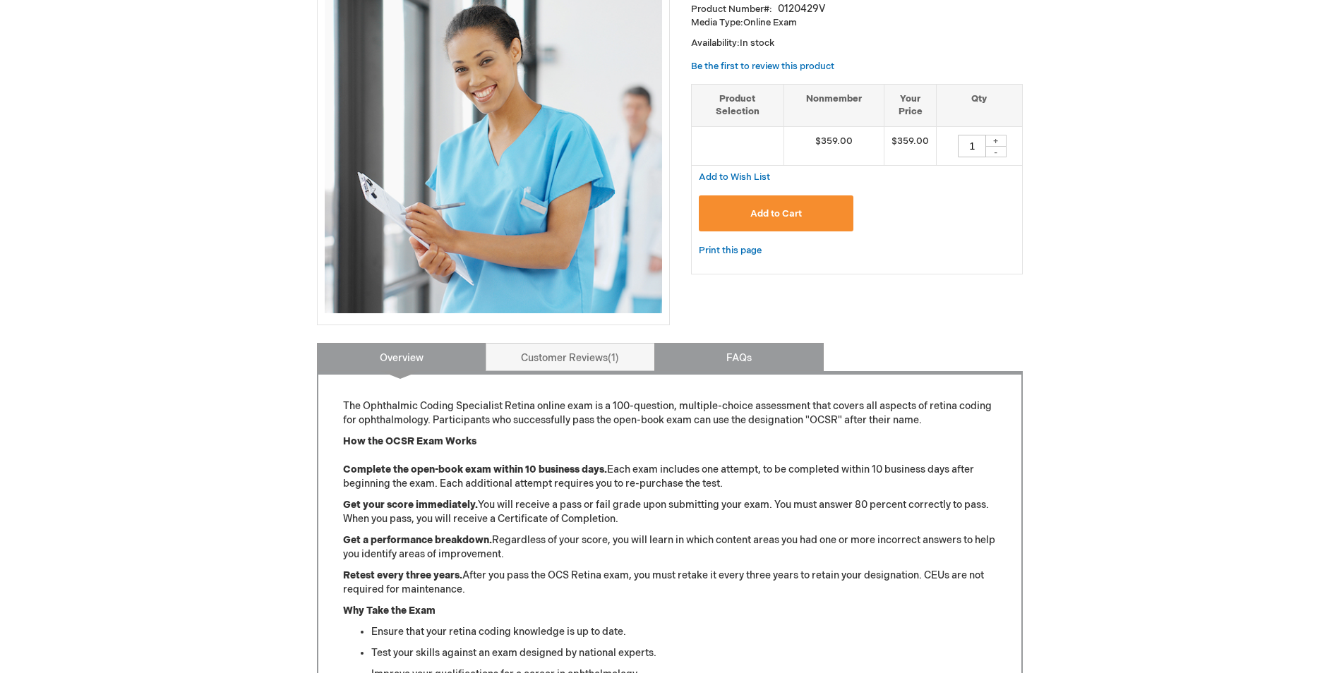
click at [726, 355] on link "FAQs" at bounding box center [738, 357] width 169 height 28
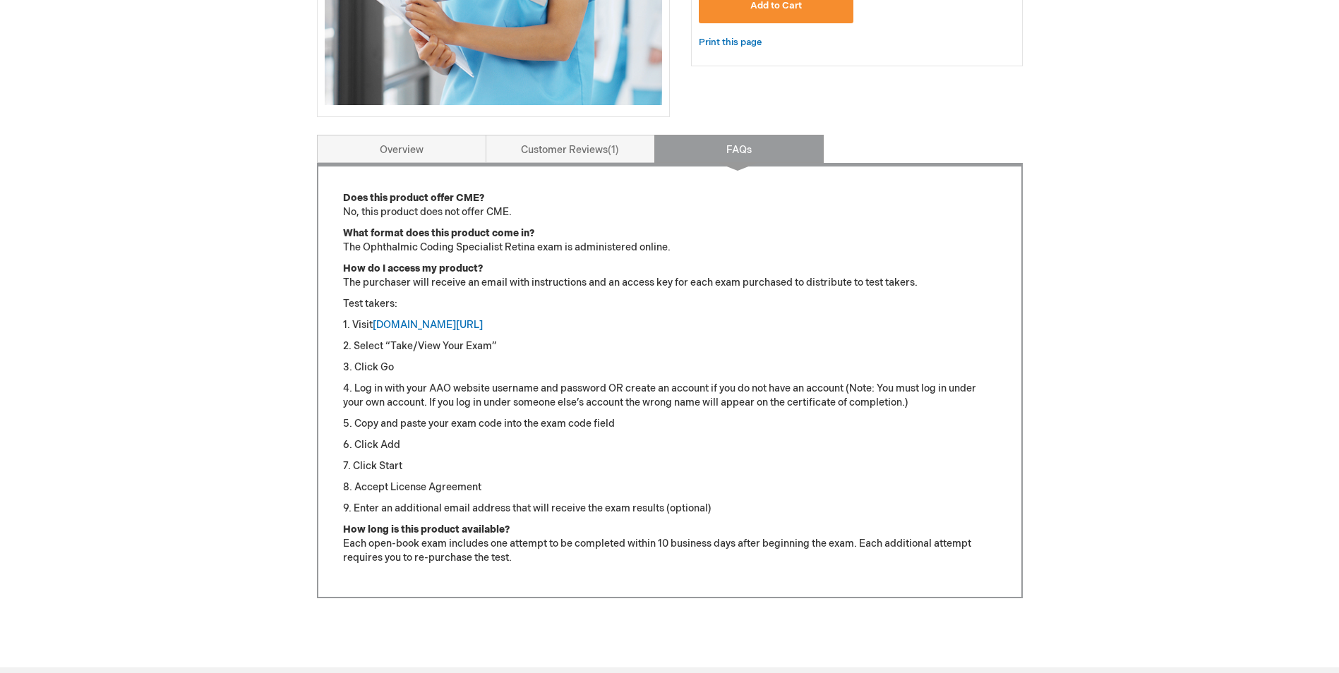
scroll to position [443, 0]
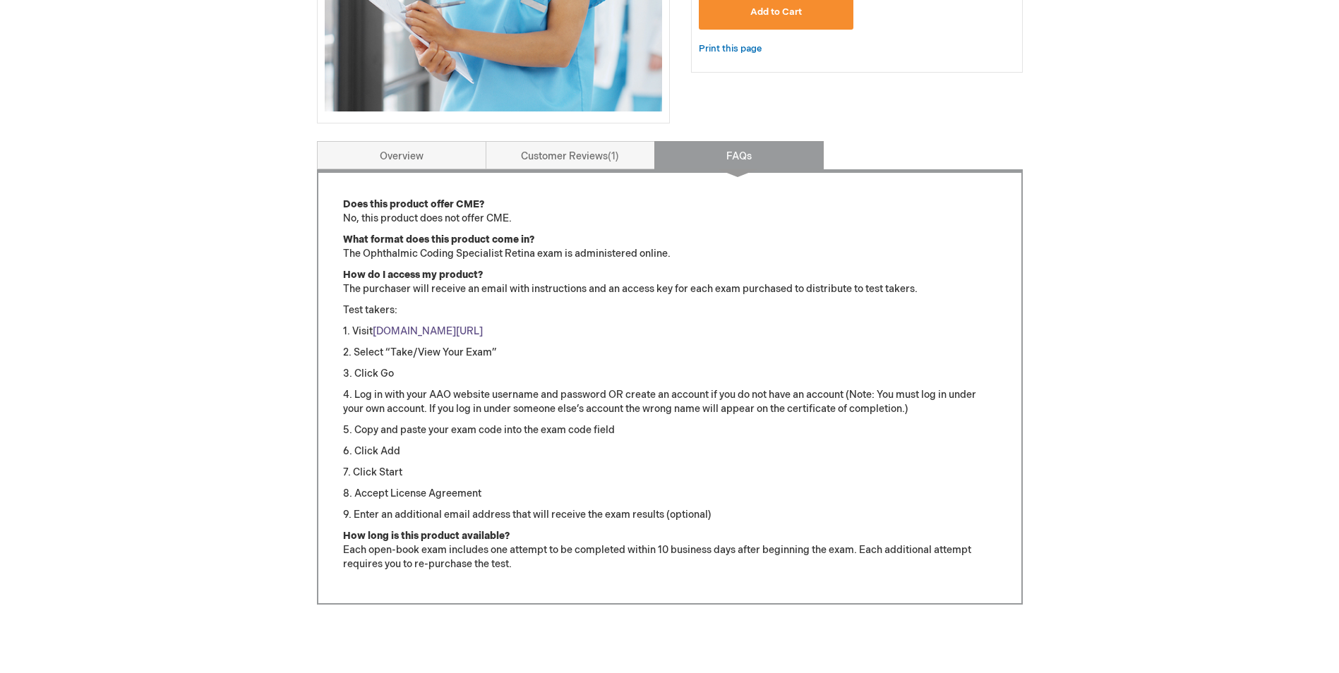
click at [436, 330] on link "[DOMAIN_NAME][URL]" at bounding box center [428, 331] width 110 height 12
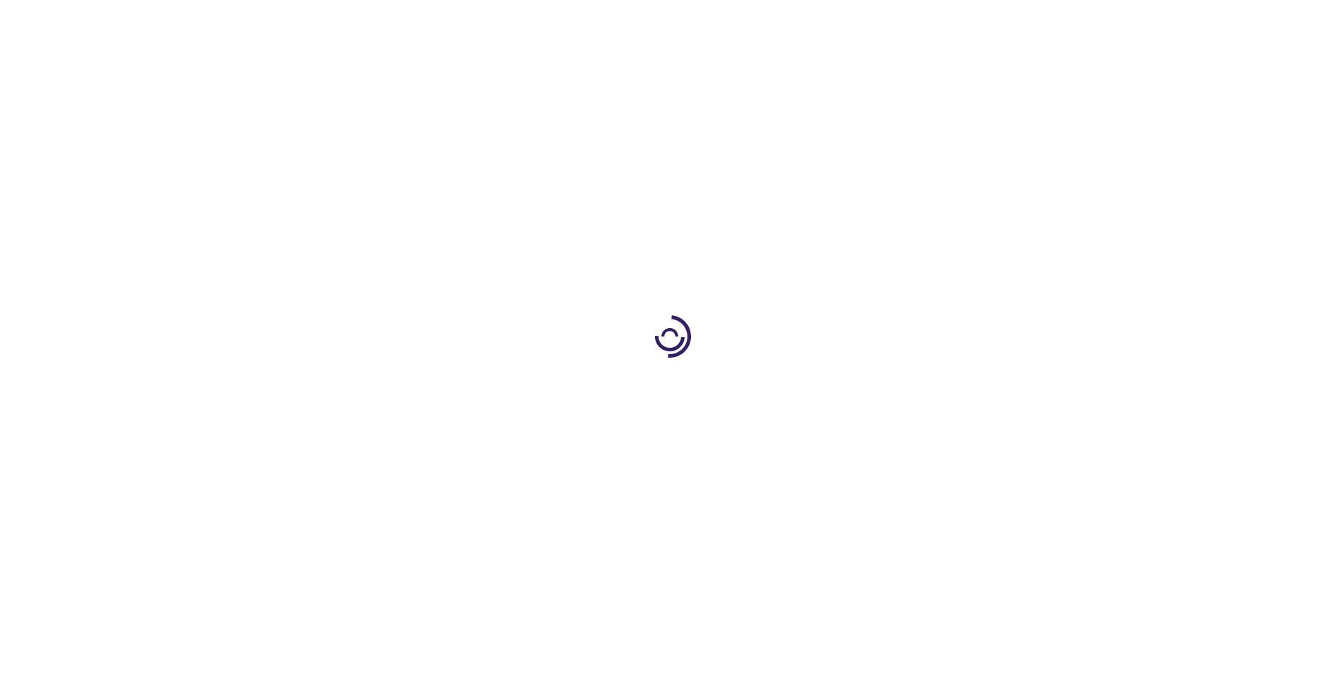
type input "1"
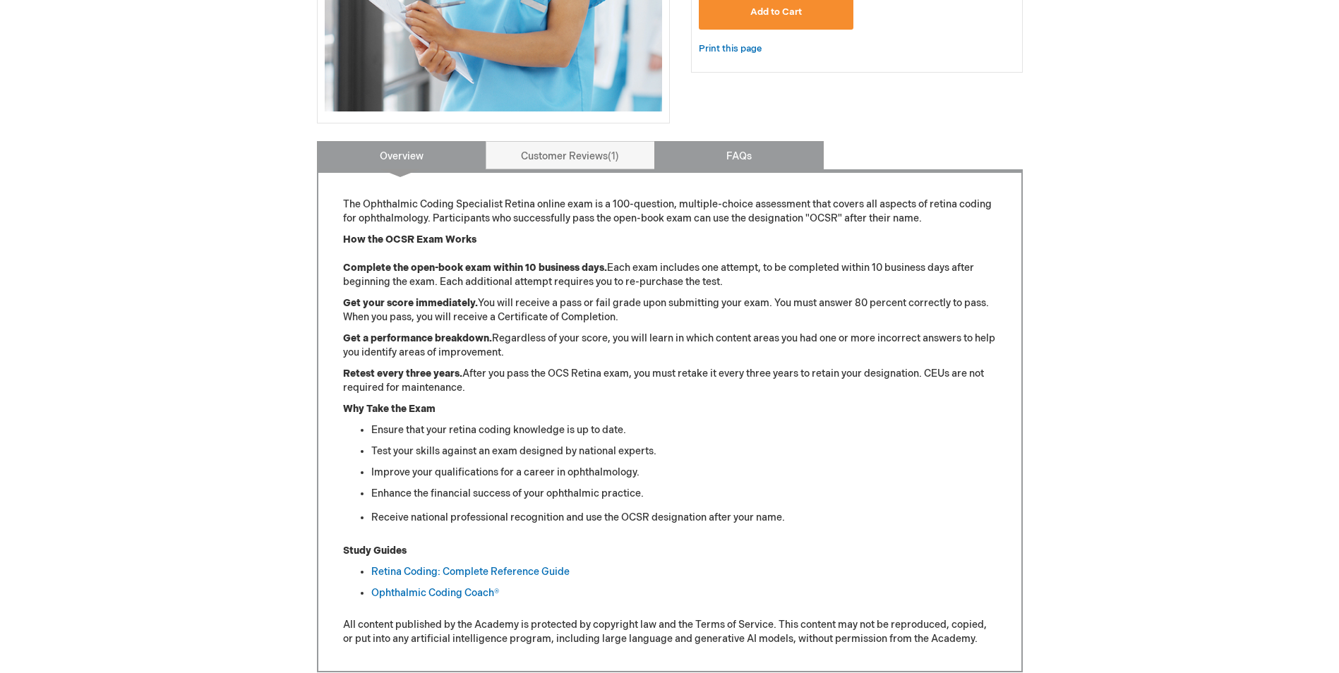
click at [710, 145] on link "FAQs" at bounding box center [738, 155] width 169 height 28
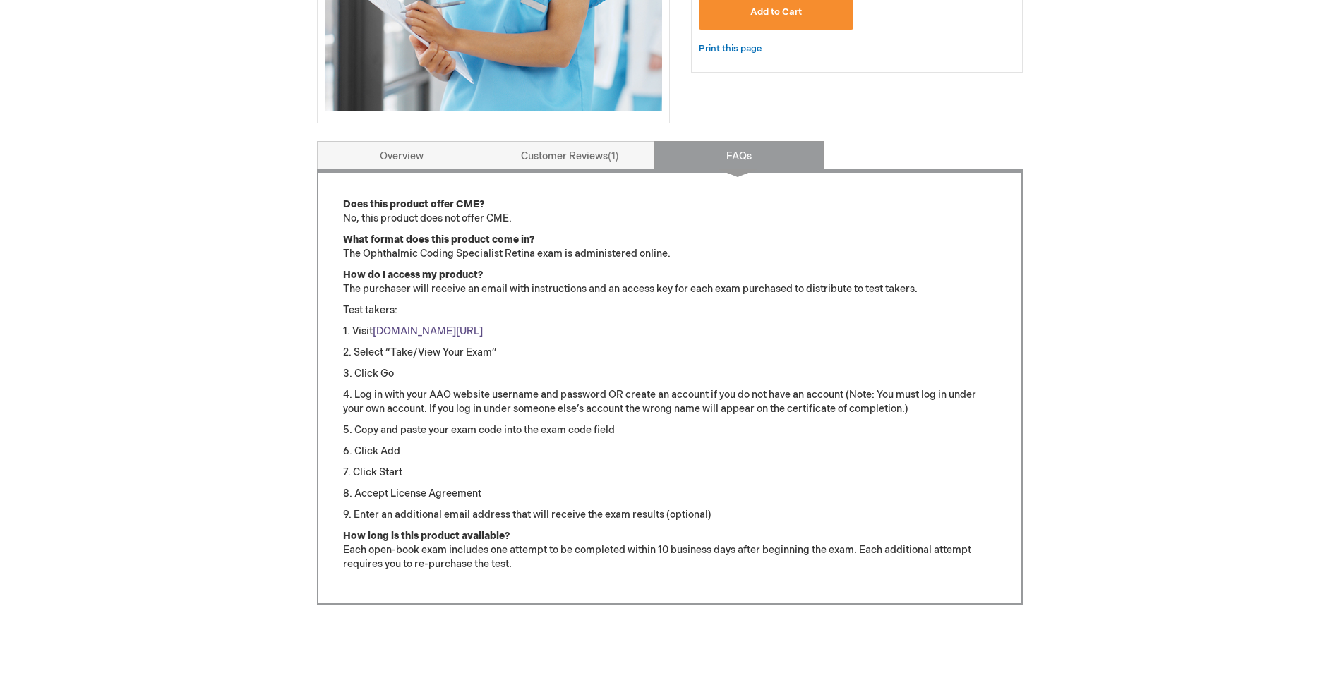
click at [433, 327] on link "www.aao.org/ocsexam" at bounding box center [428, 331] width 110 height 12
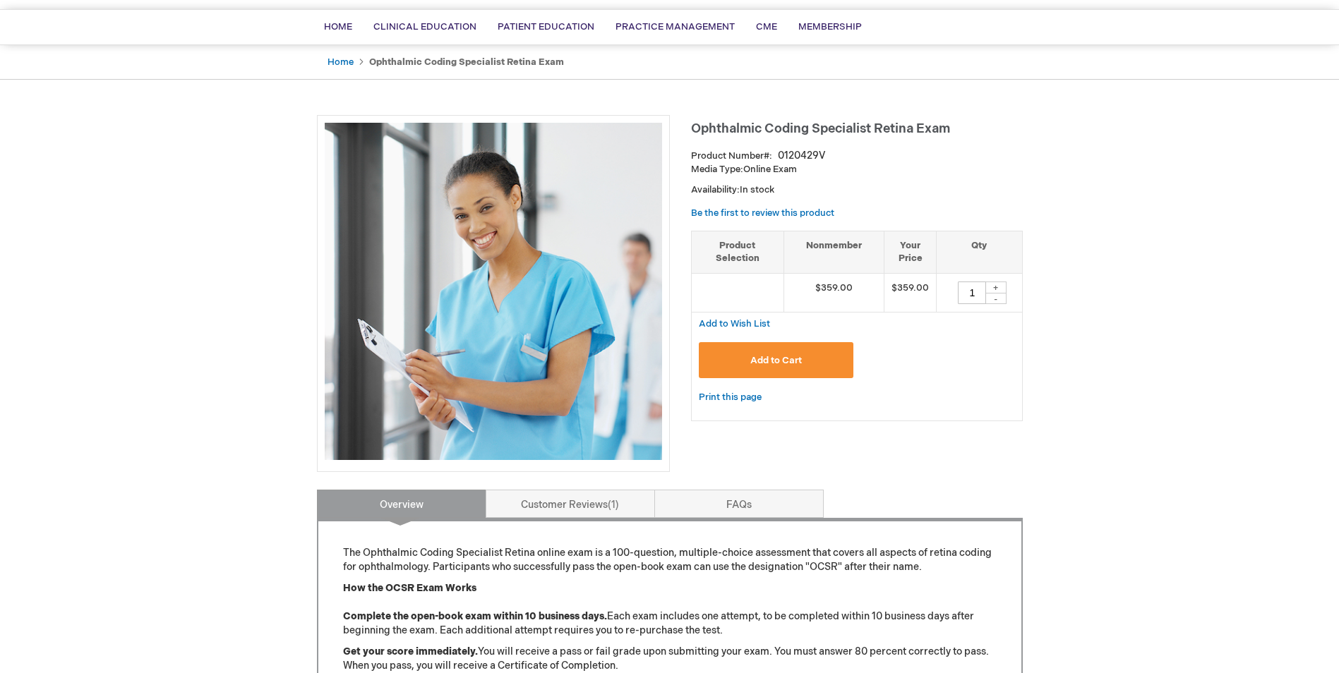
scroll to position [19, 0]
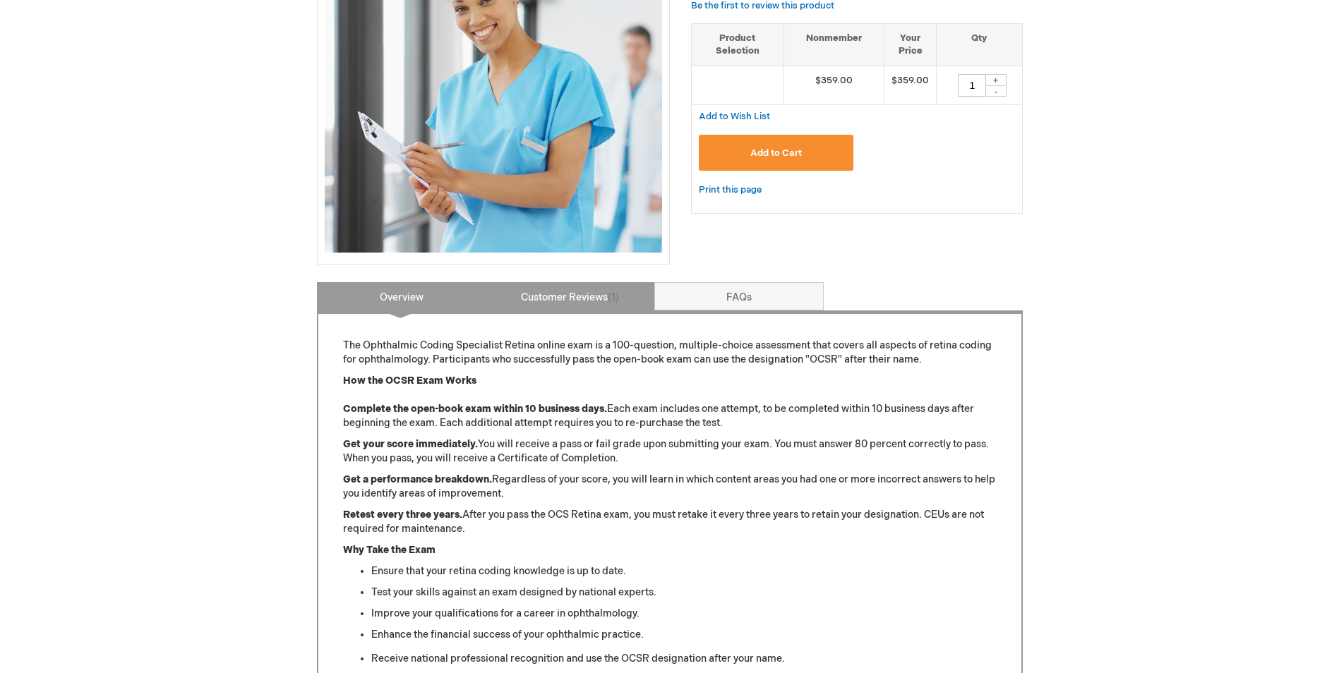
click at [599, 294] on link "Customer Reviews 1" at bounding box center [570, 296] width 169 height 28
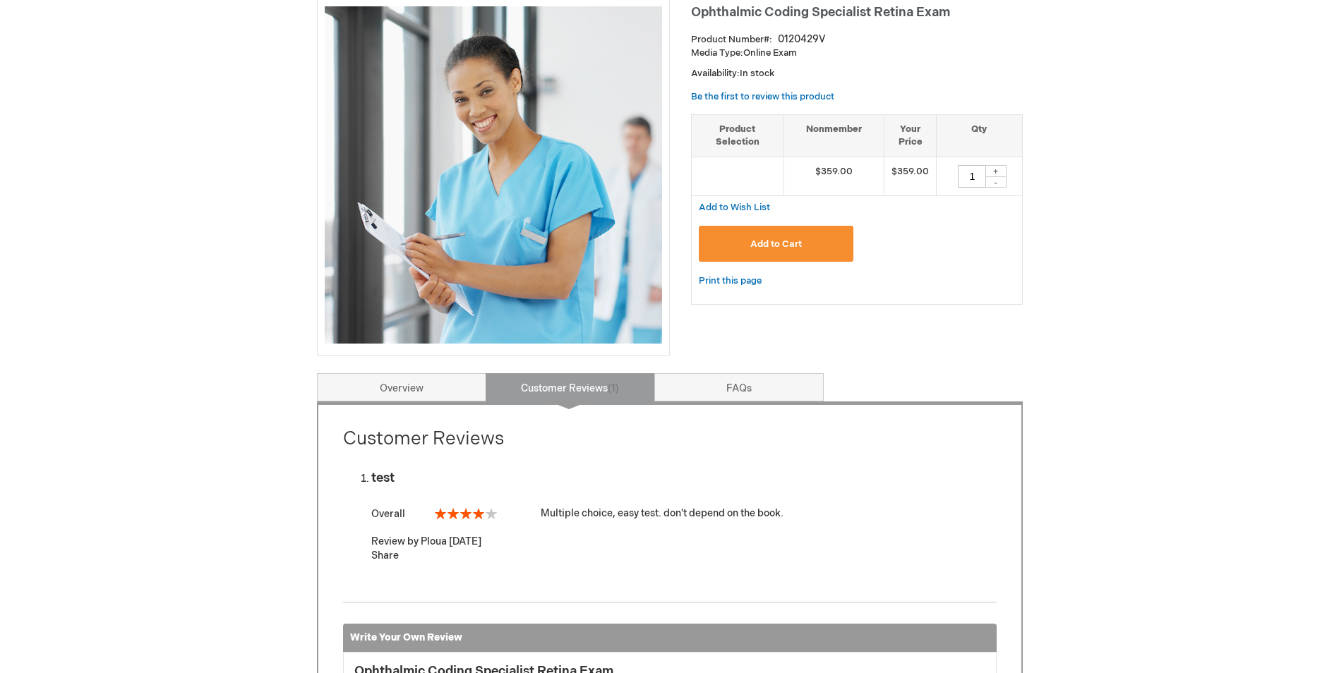
scroll to position [0, 0]
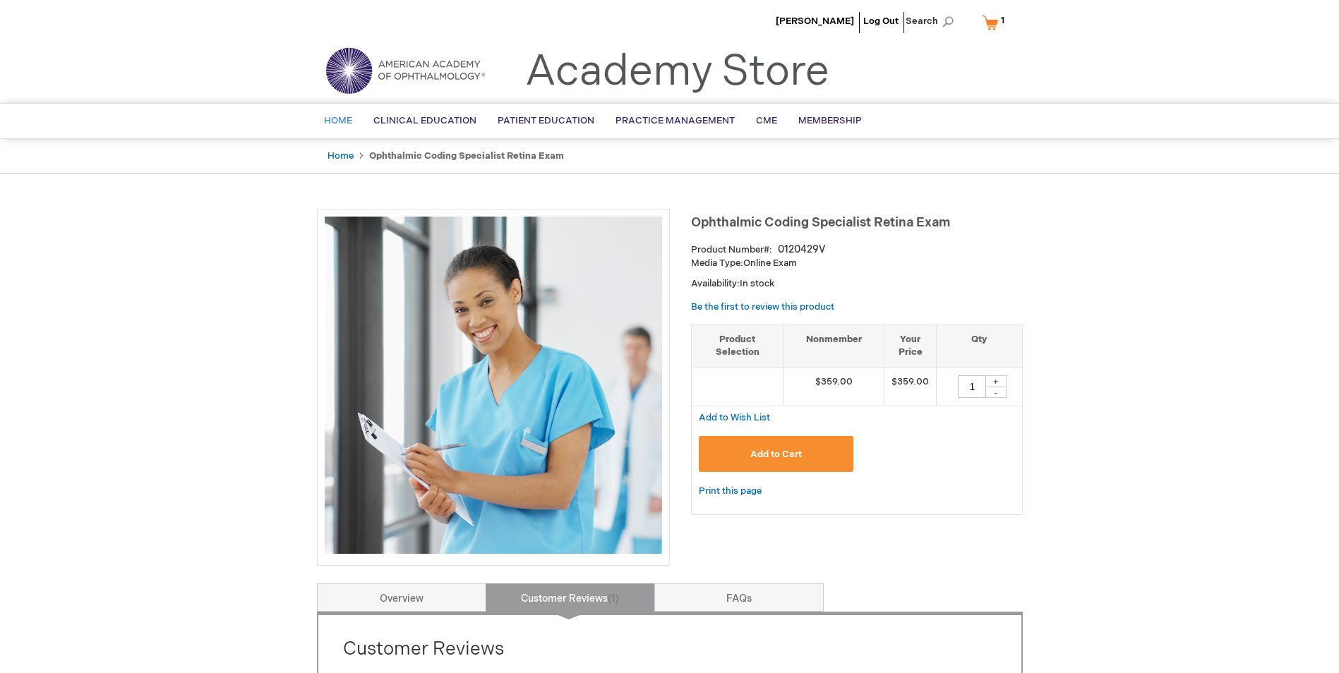
click at [349, 123] on span "Home" at bounding box center [338, 120] width 28 height 11
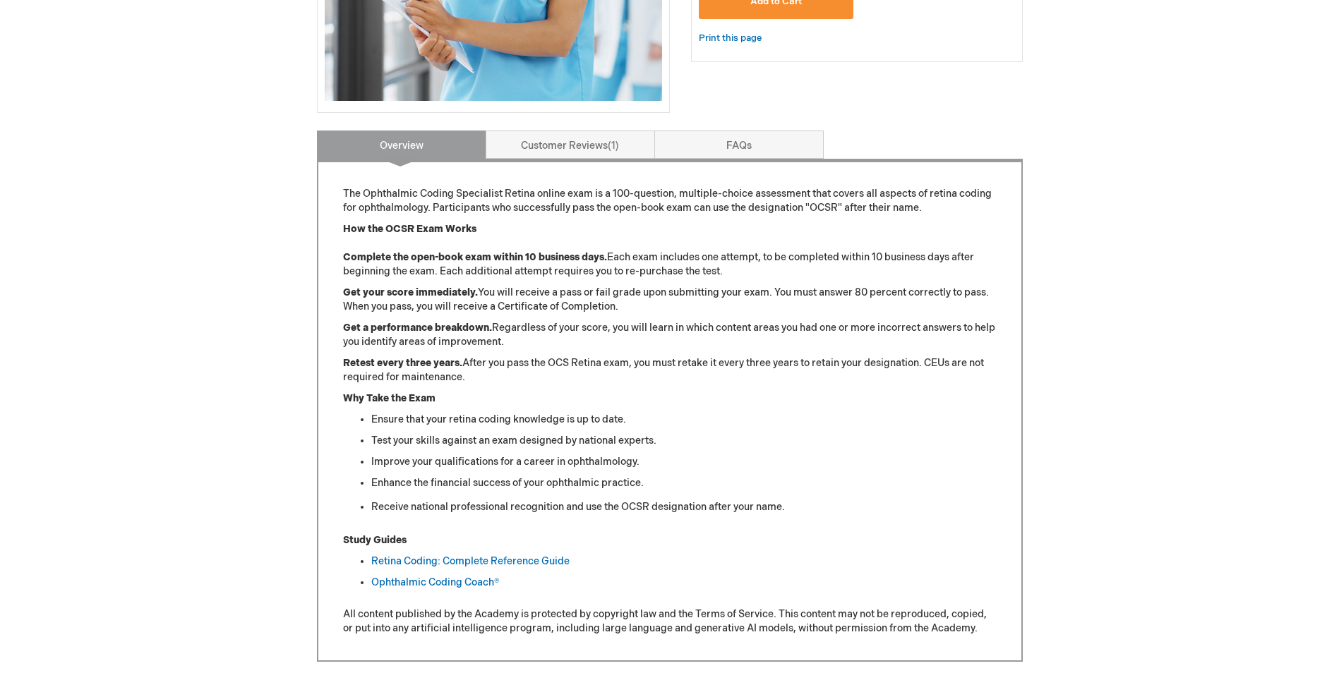
scroll to position [735, 0]
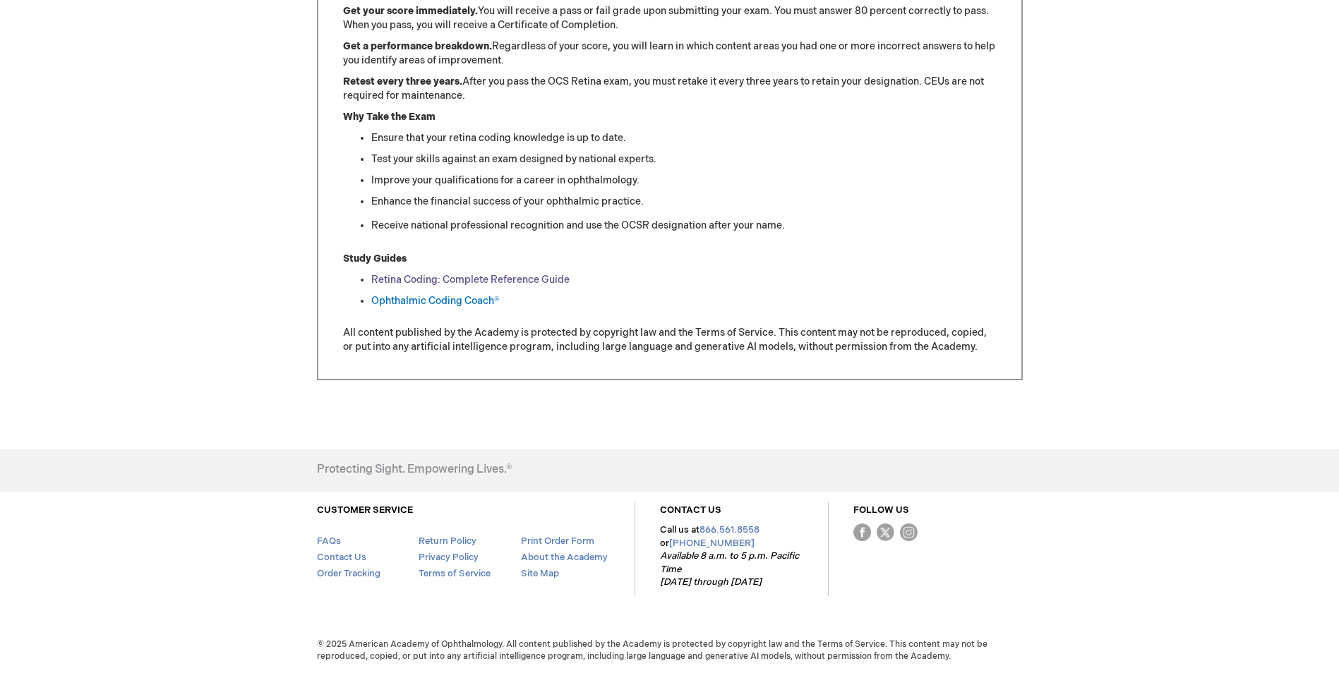
click at [539, 280] on link "Retina Coding: Complete Reference Guide" at bounding box center [470, 280] width 198 height 12
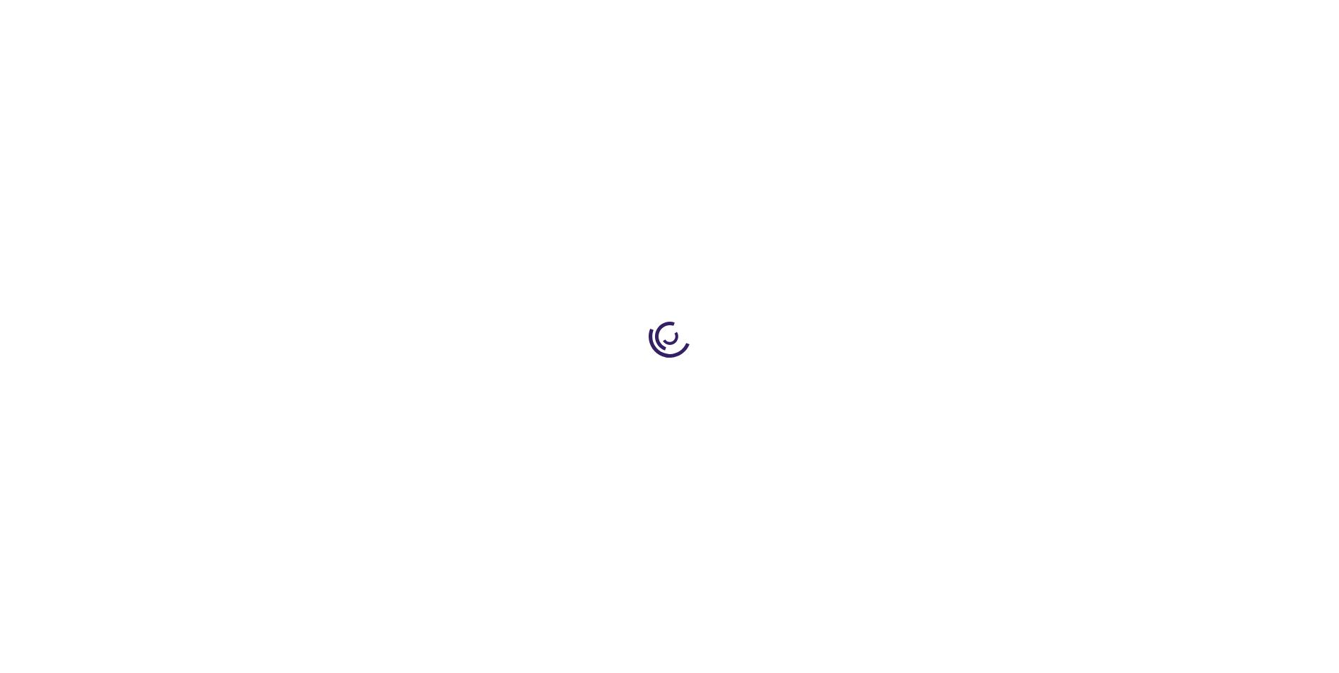
type input "0"
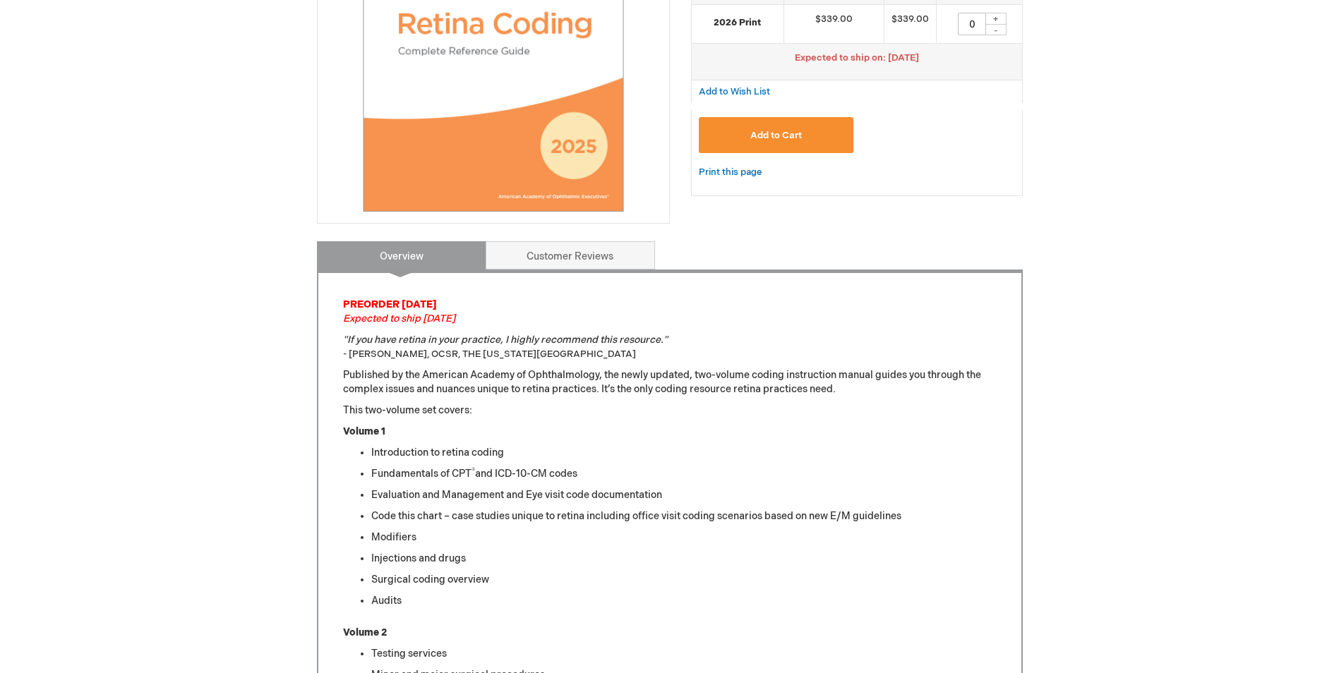
scroll to position [353, 0]
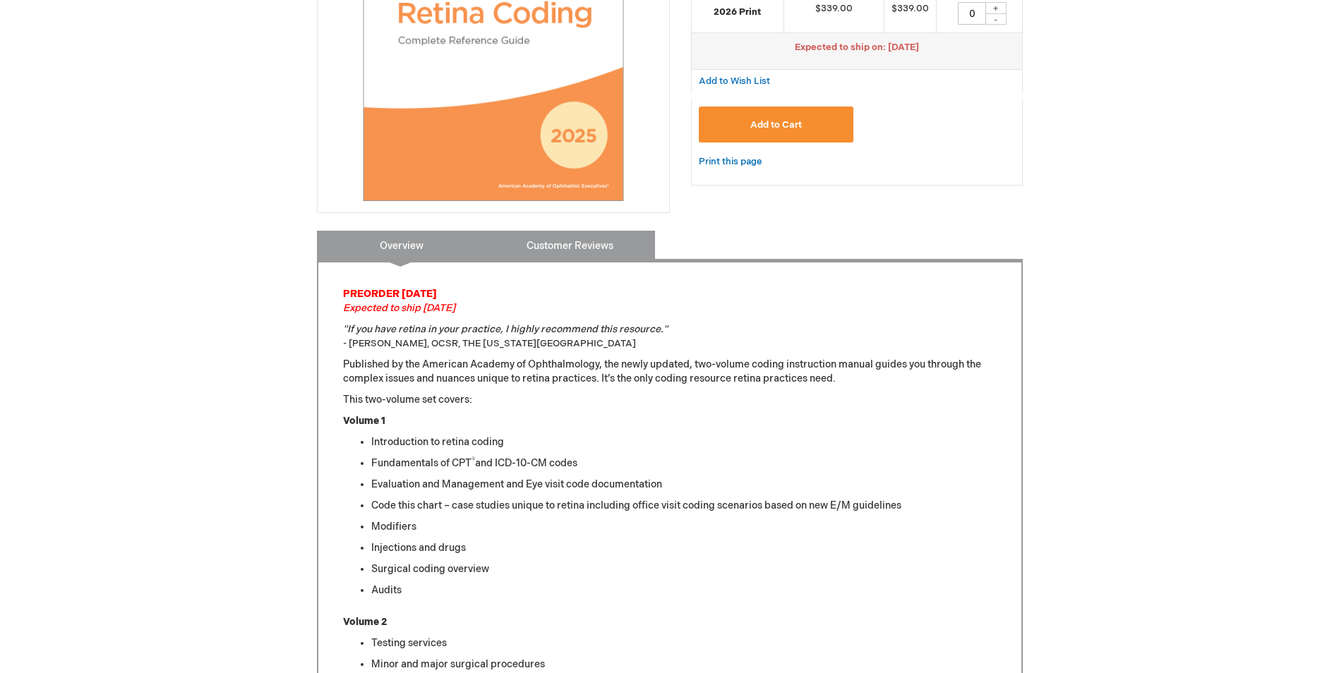
click at [580, 240] on link "Customer Reviews" at bounding box center [570, 245] width 169 height 28
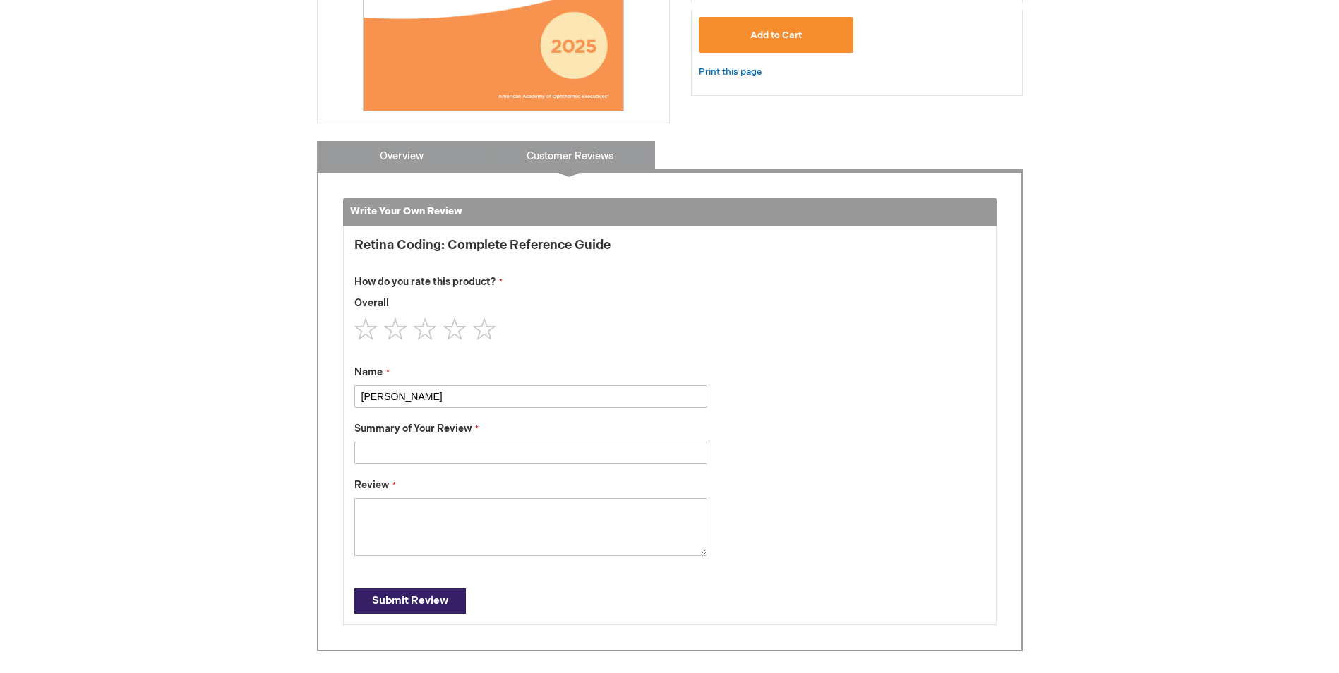
click at [411, 164] on link "Overview" at bounding box center [401, 155] width 169 height 28
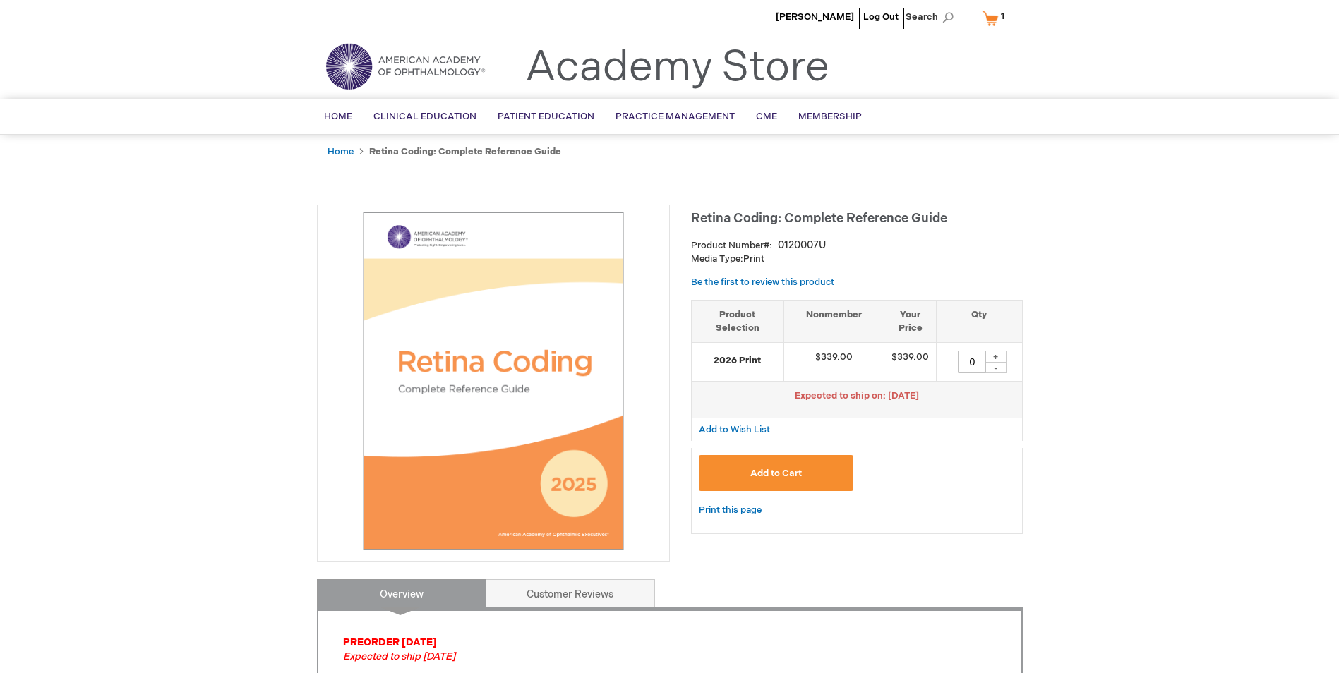
scroll to position [0, 0]
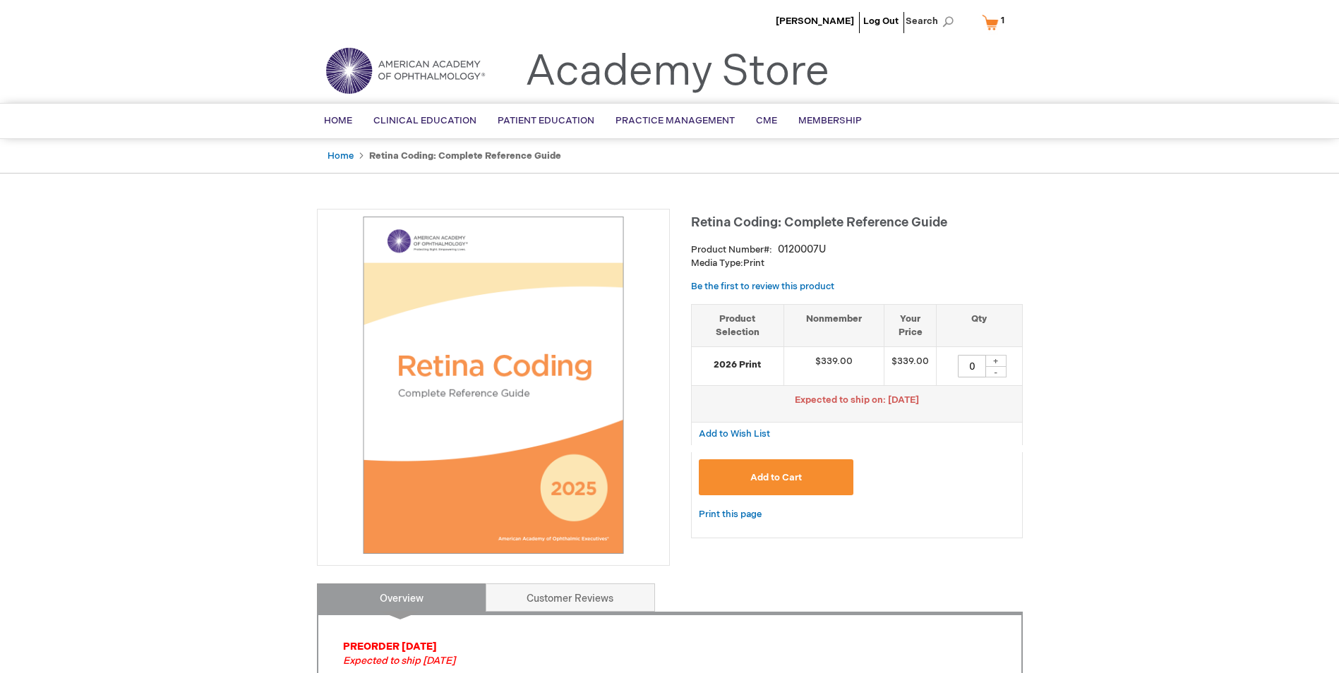
click at [995, 19] on link "My Cart 1 1 items" at bounding box center [996, 22] width 35 height 25
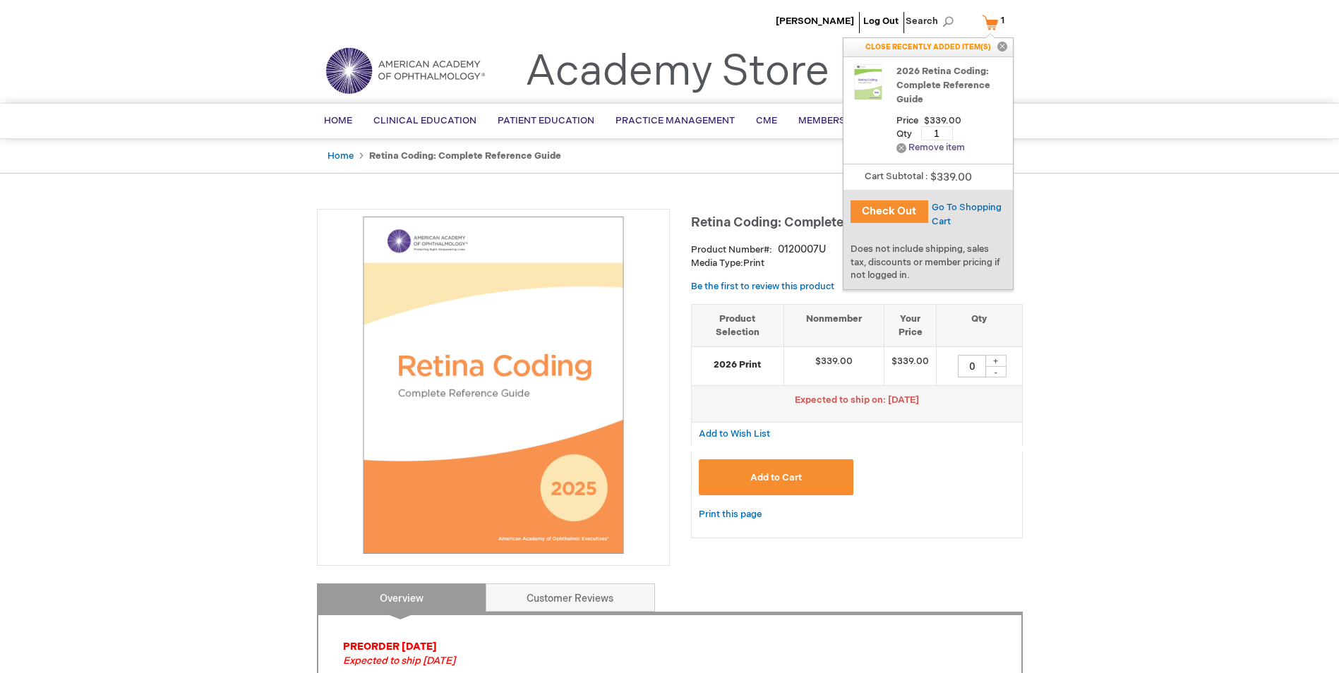
click at [947, 152] on link "Remove Remove item" at bounding box center [930, 148] width 68 height 11
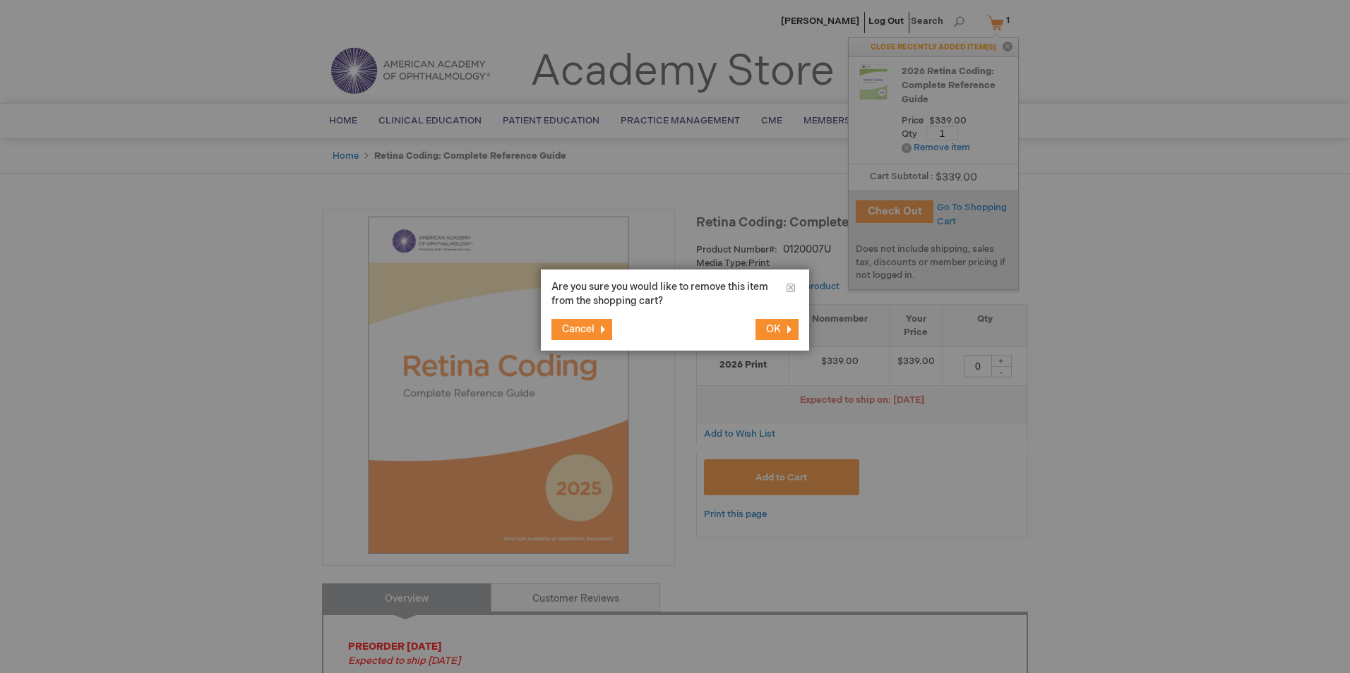
click at [770, 335] on button "OK" at bounding box center [776, 329] width 43 height 21
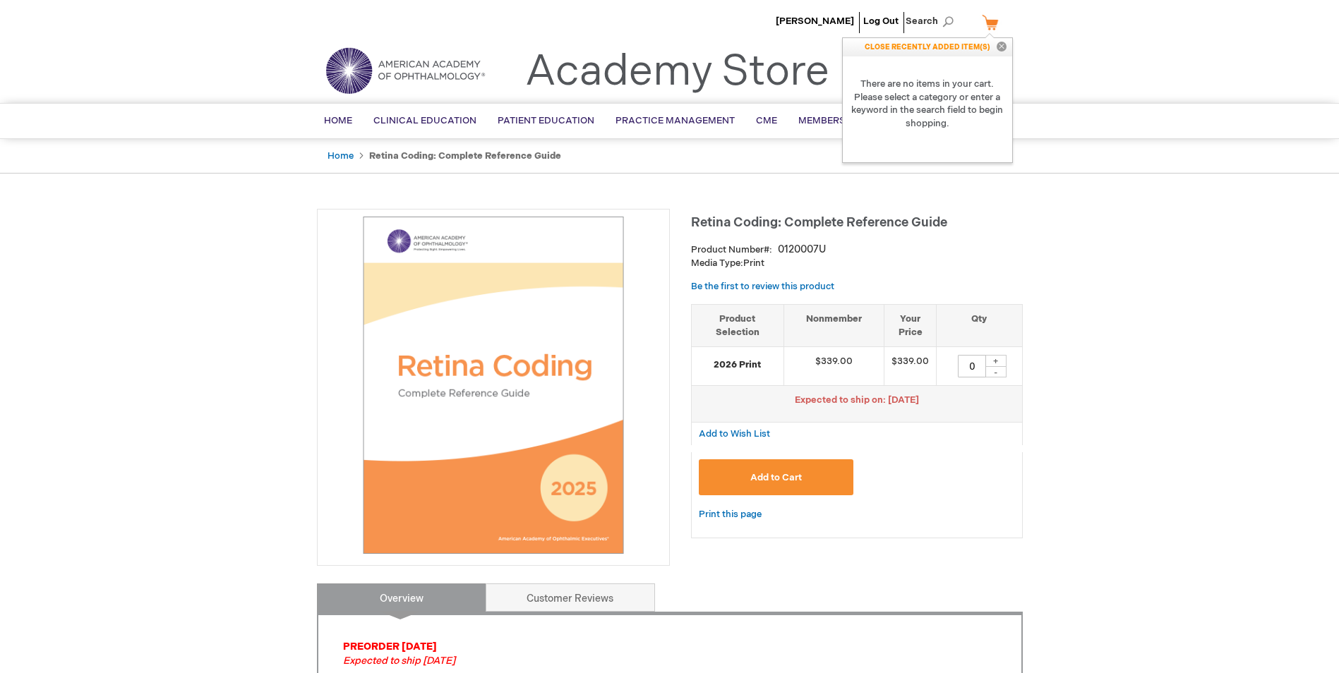
click at [1003, 45] on button "Close" at bounding box center [1001, 47] width 21 height 18
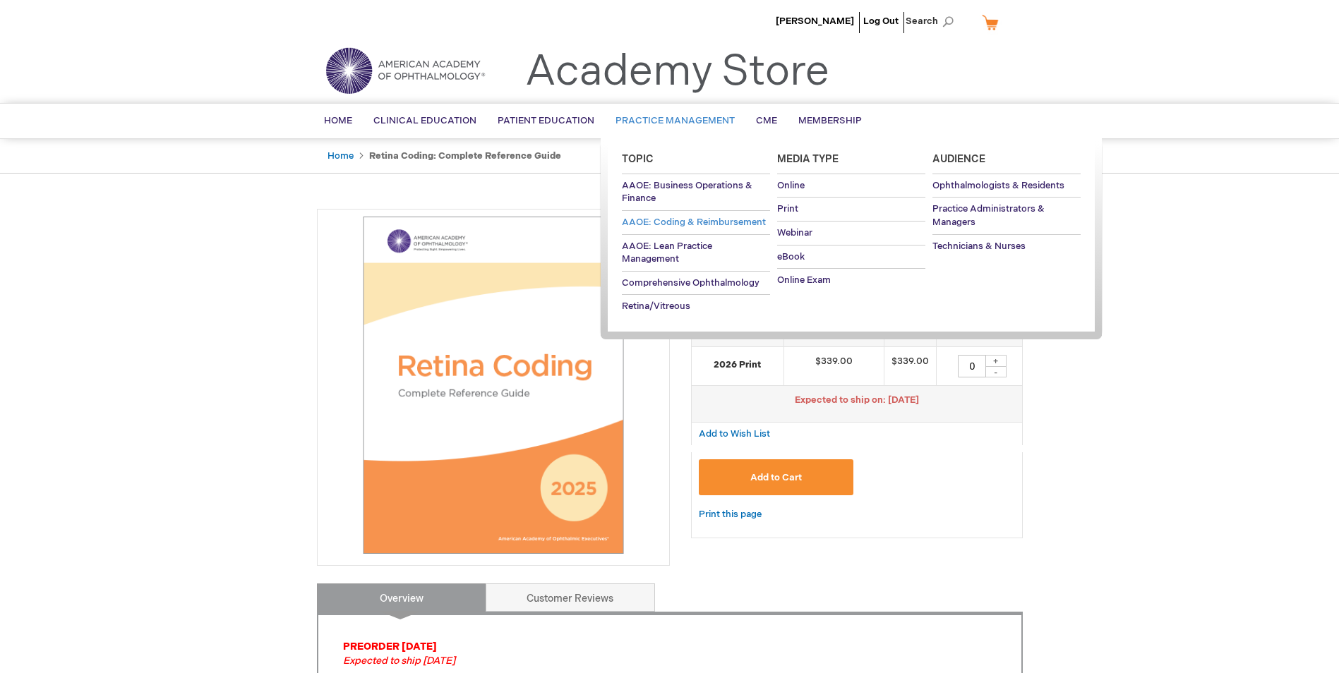
click at [689, 222] on span "AAOE: Coding & Reimbursement" at bounding box center [694, 222] width 144 height 11
